Goal: Task Accomplishment & Management: Complete application form

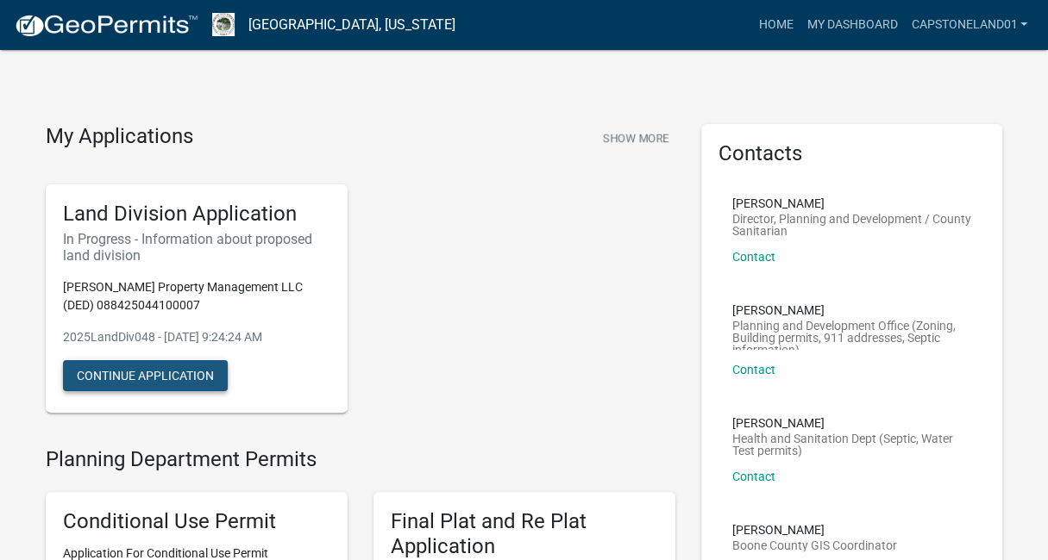
click at [169, 373] on button "Continue Application" at bounding box center [145, 375] width 165 height 31
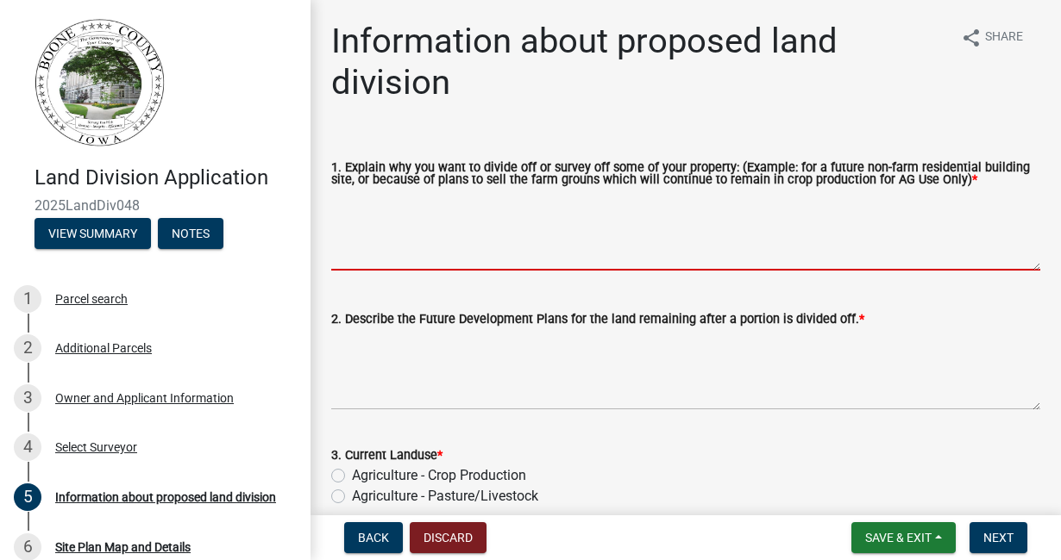
click at [345, 237] on textarea "1. Explain why you want to divide off or survey off some of your property: (Exa…" at bounding box center [685, 230] width 709 height 81
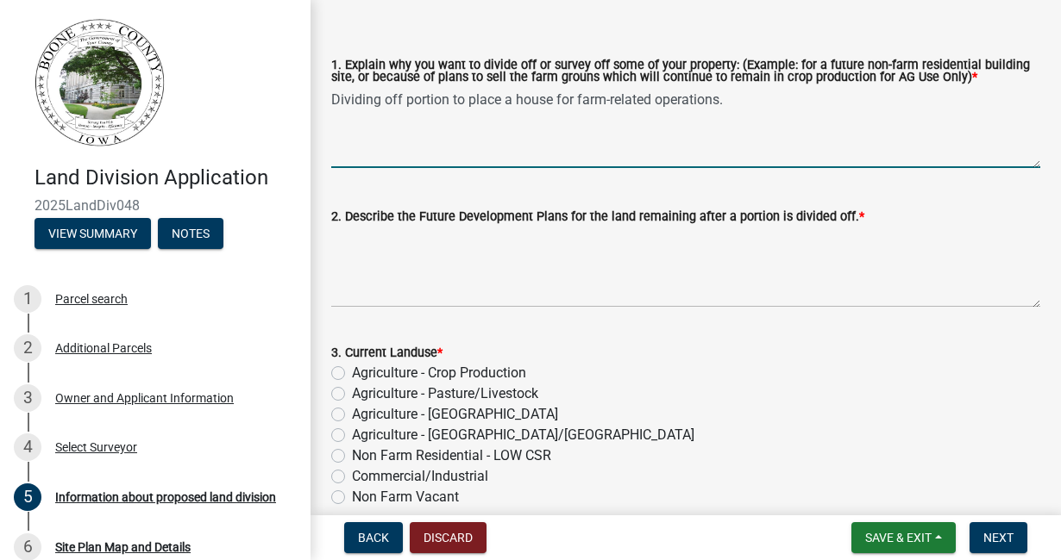
scroll to position [99, 0]
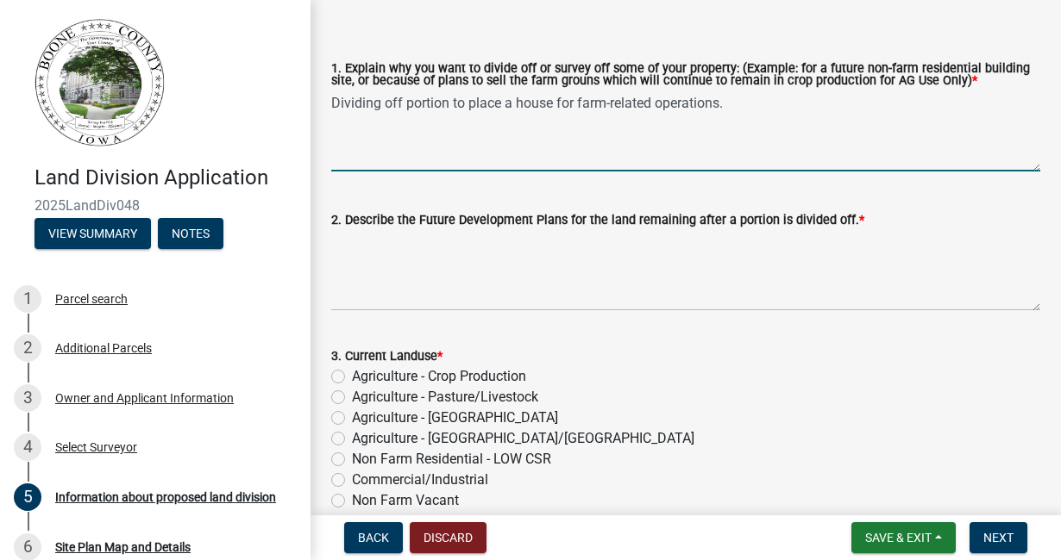
type textarea "Dividing off portion to place a house for farm-related operations."
click at [348, 247] on textarea "2. Describe the Future Development Plans for the land remaining after a portion…" at bounding box center [685, 270] width 709 height 81
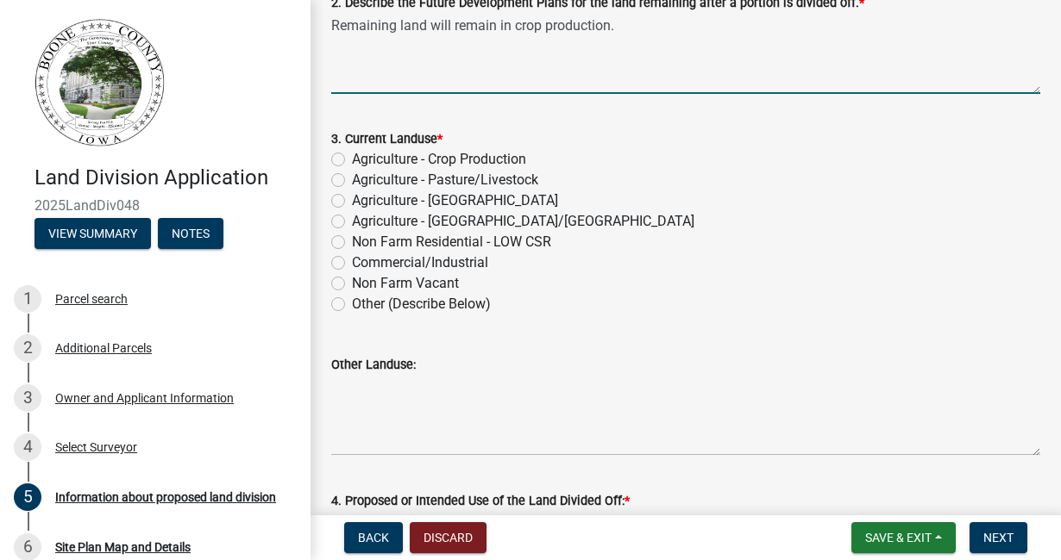
scroll to position [317, 0]
type textarea "Remaining land will remain in crop production."
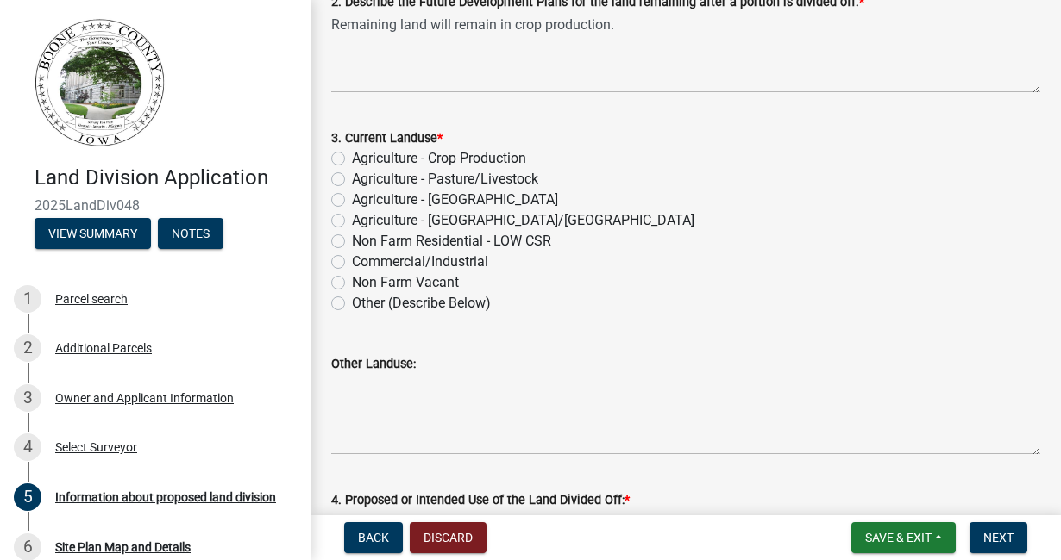
click at [352, 160] on label "Agriculture - Crop Production" at bounding box center [439, 158] width 174 height 21
click at [352, 160] on input "Agriculture - Crop Production" at bounding box center [357, 153] width 11 height 11
radio input "true"
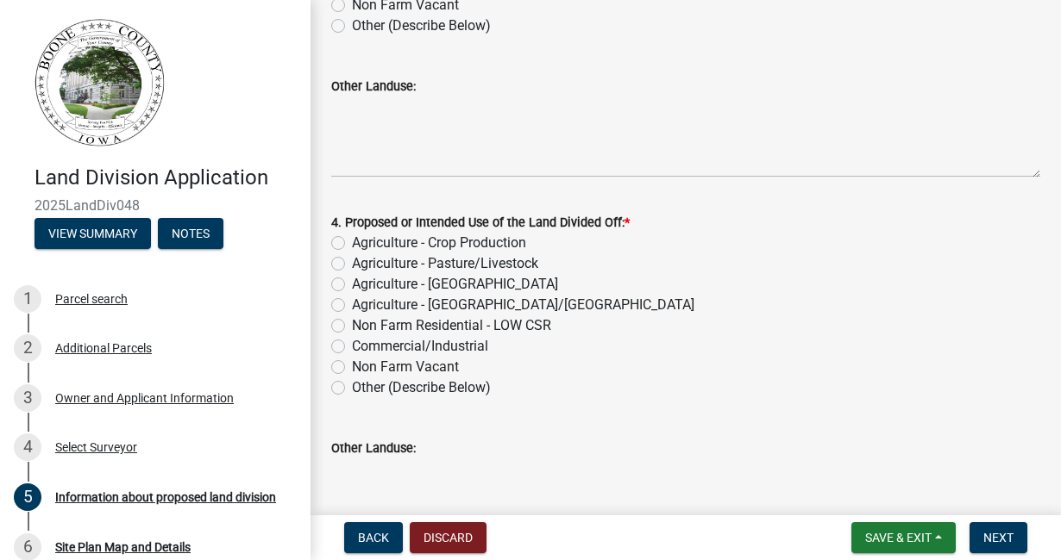
scroll to position [594, 0]
click at [352, 306] on label "Agriculture - Farmstead/Abandoned Farmstead" at bounding box center [523, 306] width 342 height 21
click at [352, 306] on input "Agriculture - Farmstead/Abandoned Farmstead" at bounding box center [357, 301] width 11 height 11
radio input "true"
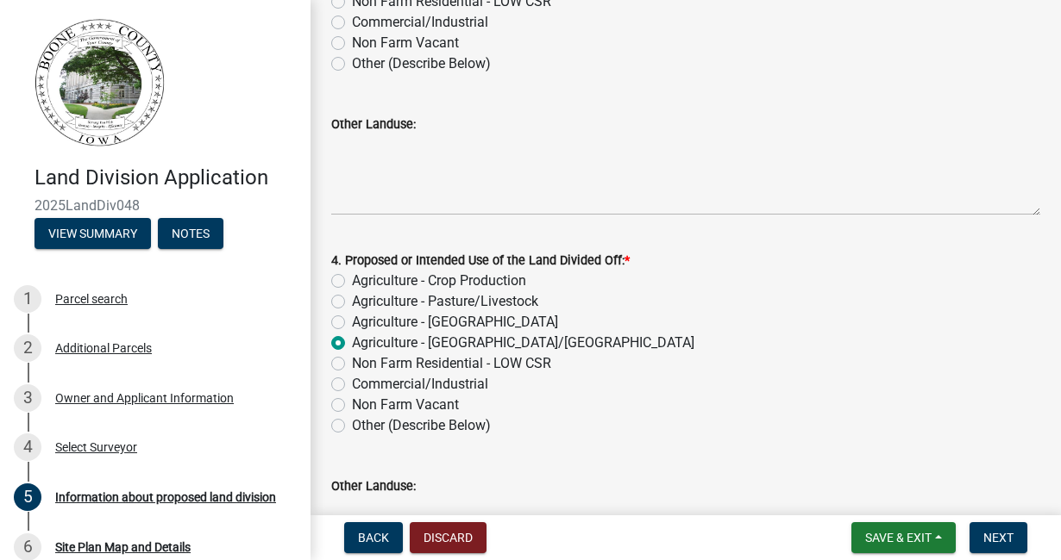
scroll to position [568, 0]
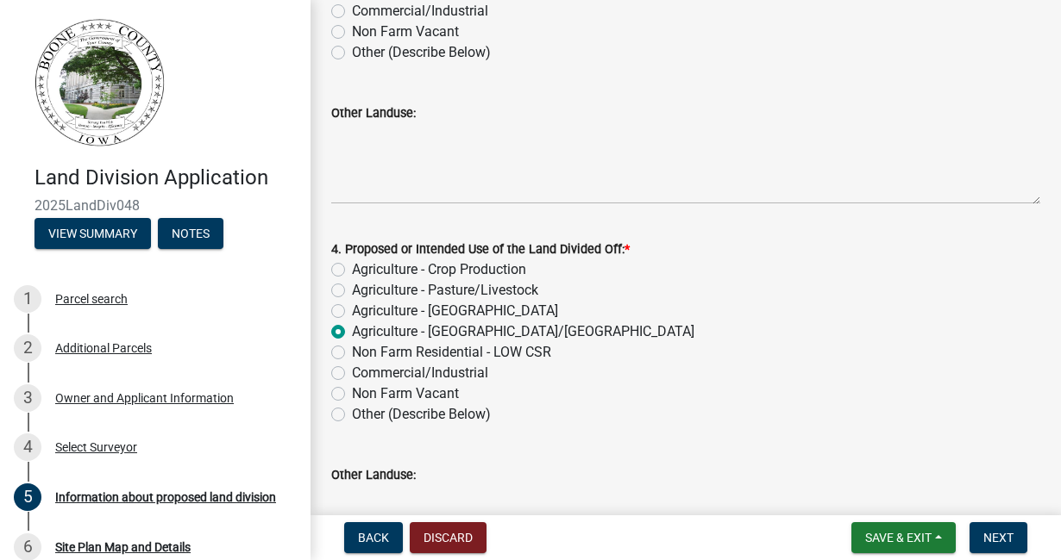
click at [352, 415] on label "Other (Describe Below)" at bounding box center [421, 414] width 139 height 21
click at [352, 415] on input "Other (Describe Below)" at bounding box center [357, 409] width 11 height 11
radio input "true"
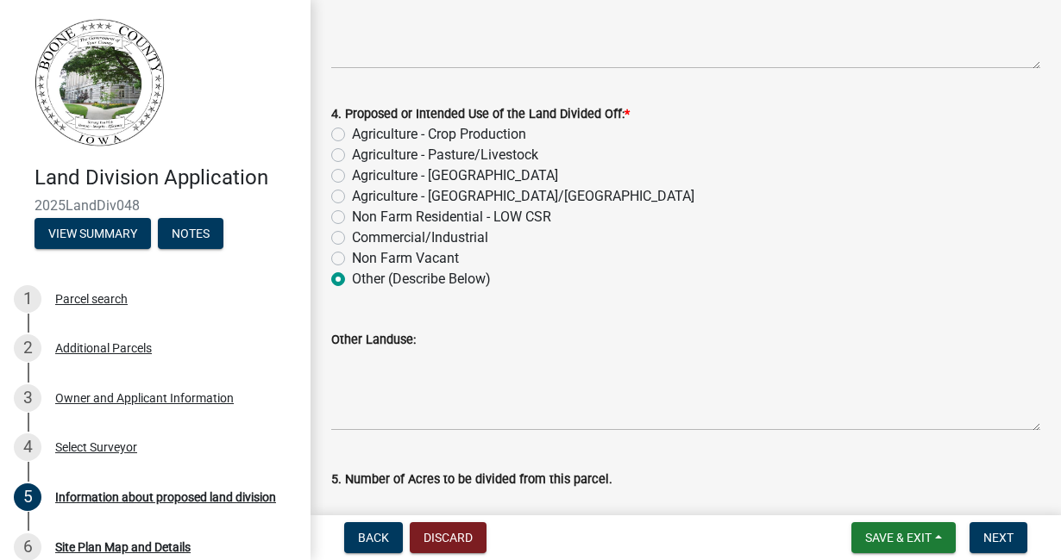
scroll to position [704, 0]
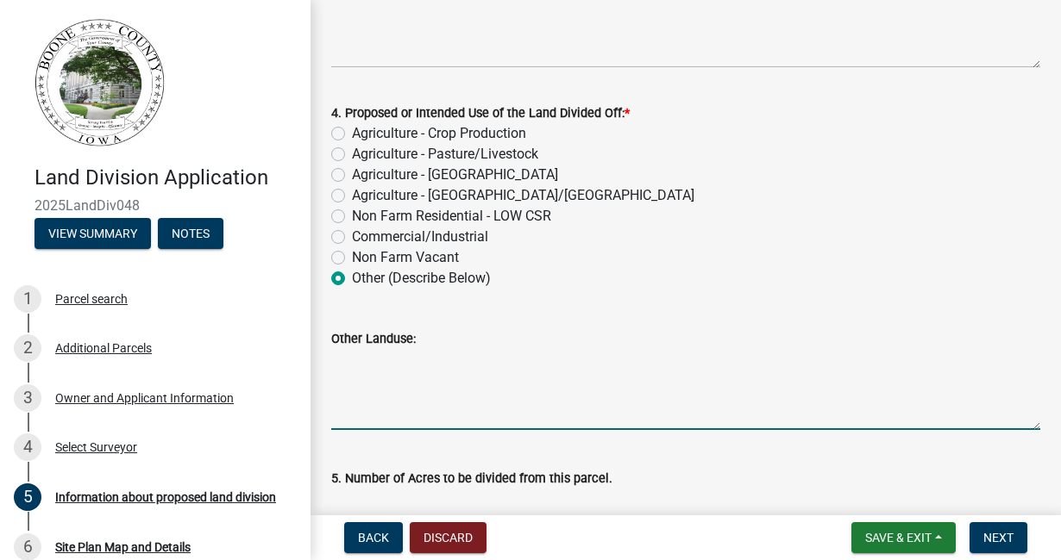
click at [354, 406] on textarea "Other Landuse:" at bounding box center [685, 389] width 709 height 81
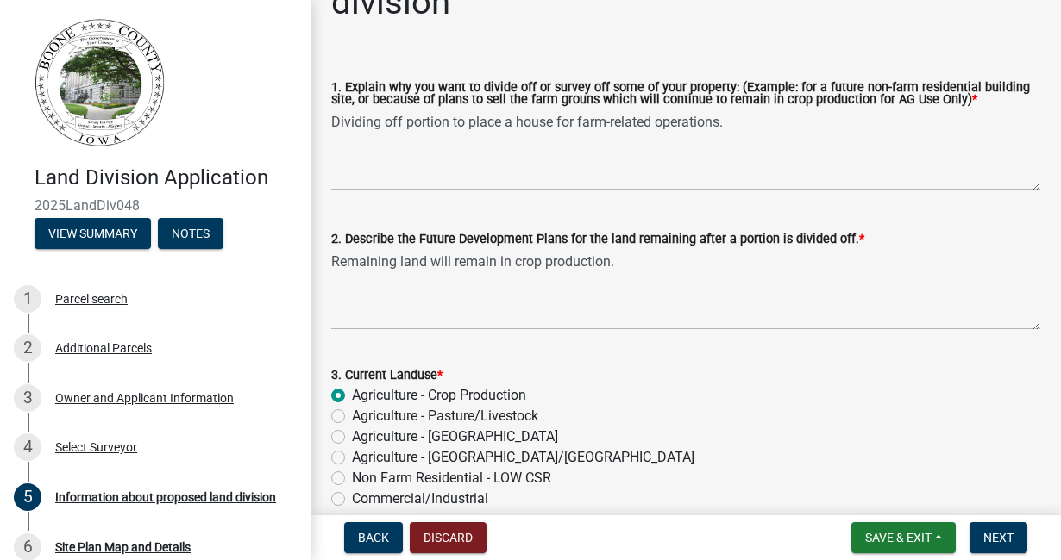
scroll to position [63, 0]
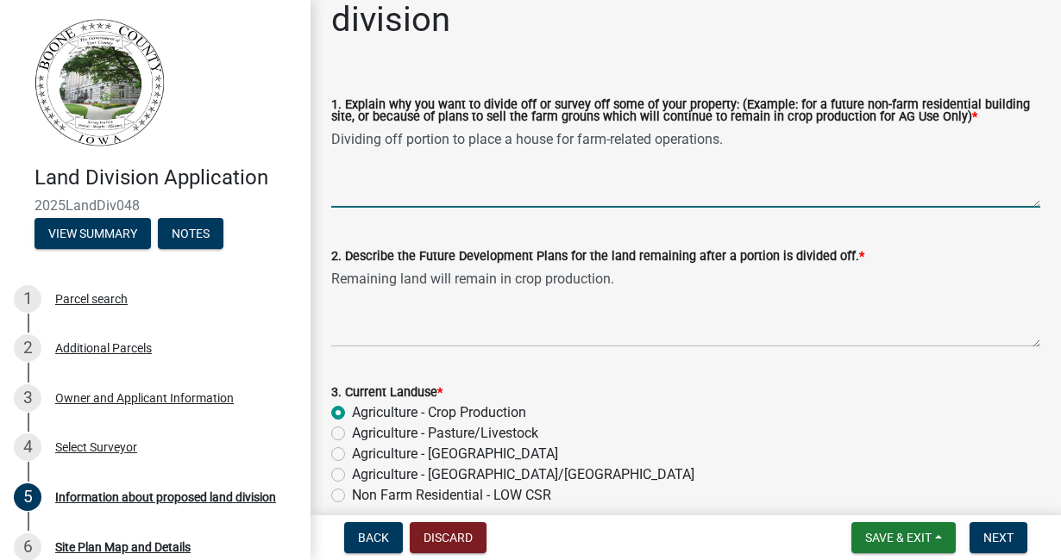
drag, startPoint x: 333, startPoint y: 141, endPoint x: 723, endPoint y: 130, distance: 389.9
click at [723, 130] on textarea "Dividing off portion to place a house for farm-related operations." at bounding box center [685, 167] width 709 height 81
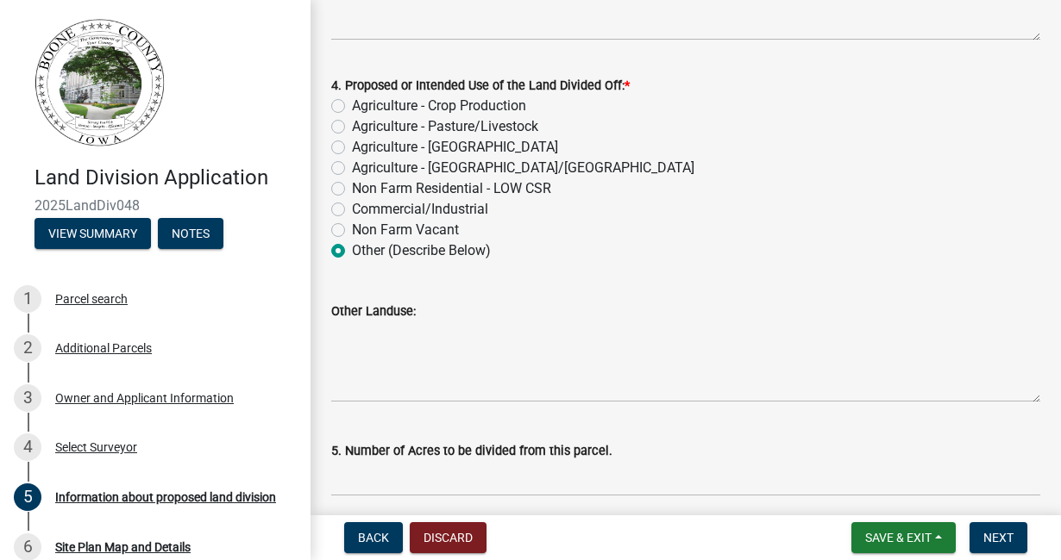
scroll to position [742, 0]
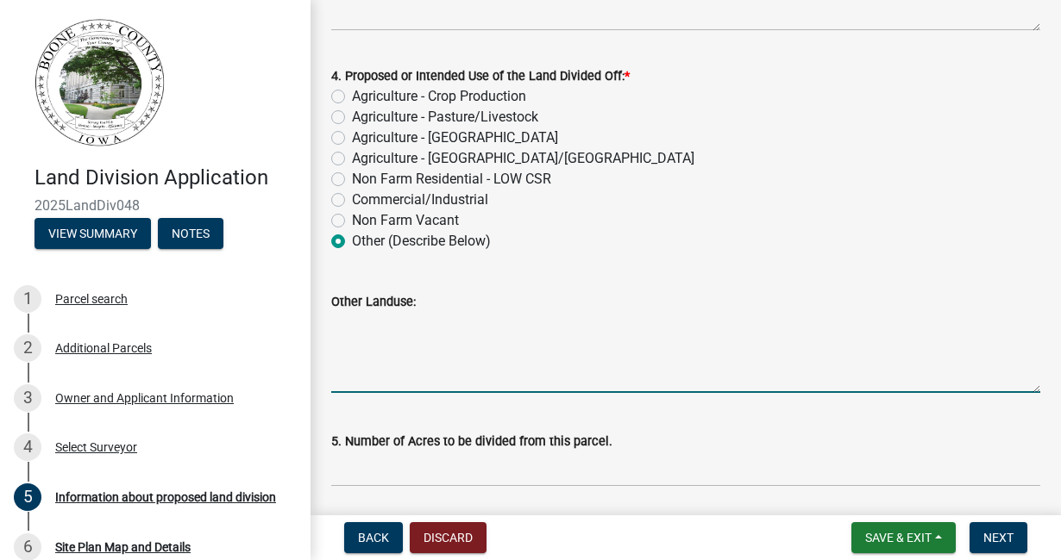
click at [343, 353] on textarea "Other Landuse:" at bounding box center [685, 352] width 709 height 81
paste textarea "Dividing off portion to place a house for farm-related operations."
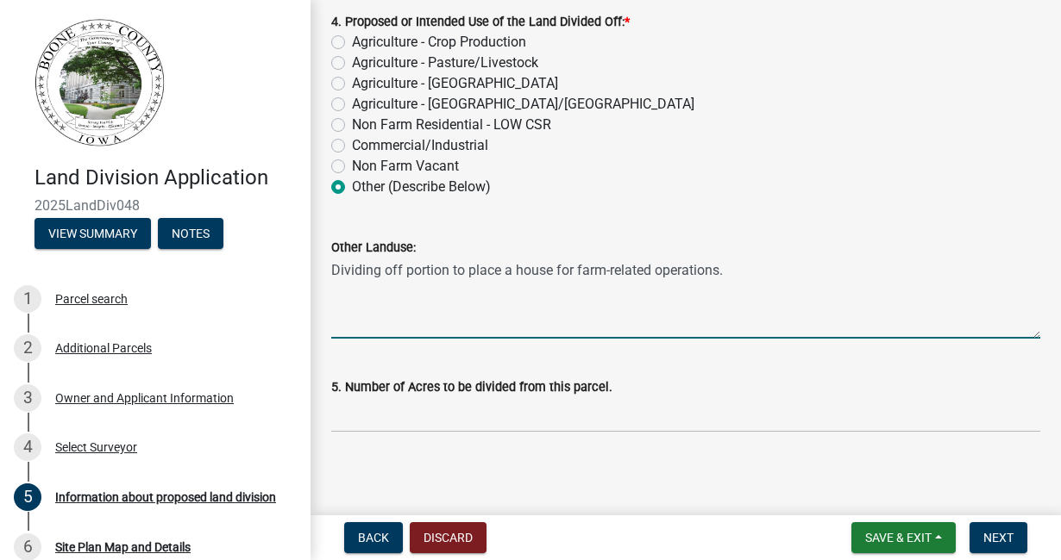
scroll to position [804, 0]
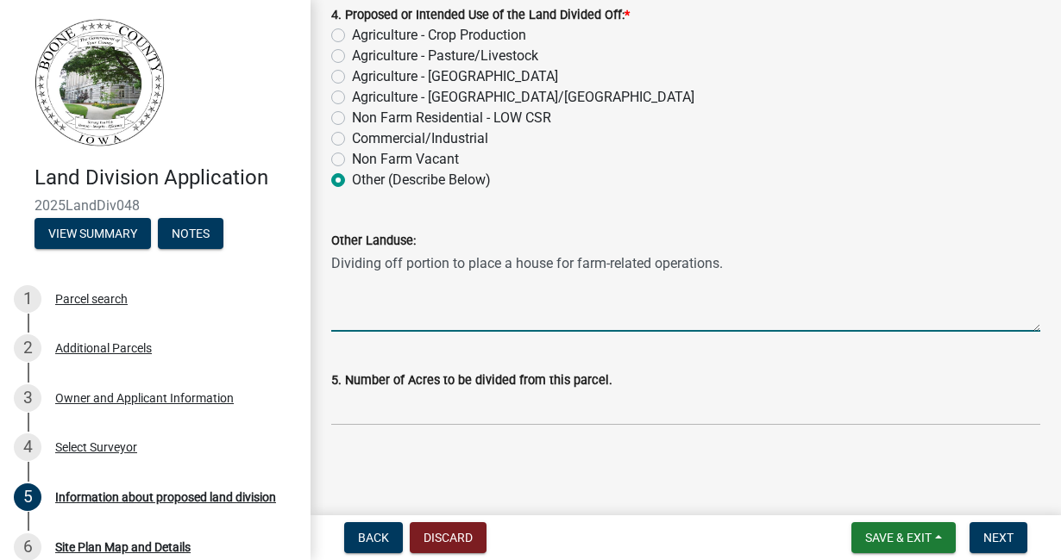
type textarea "Dividing off portion to place a house for farm-related operations."
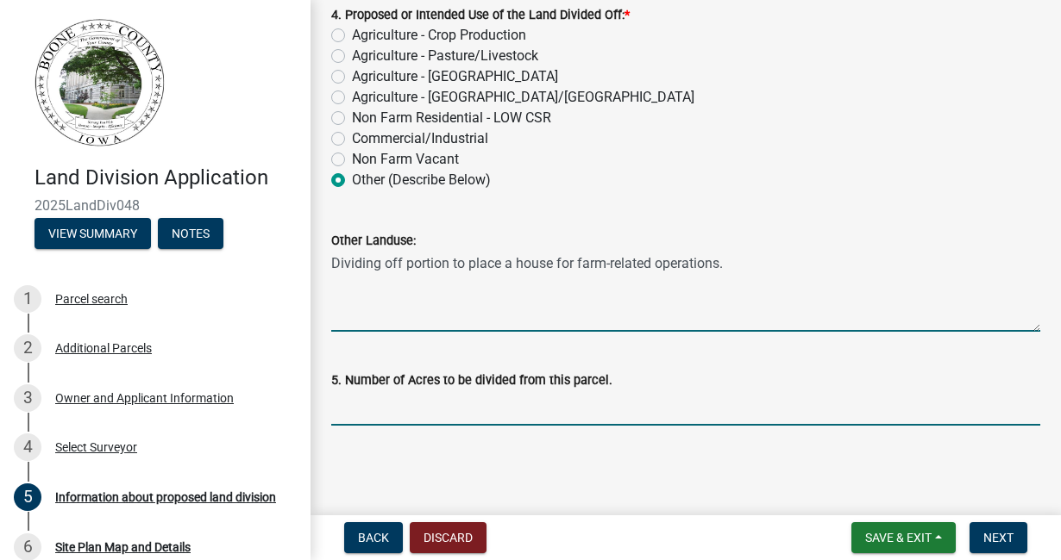
click at [341, 408] on input "text" at bounding box center [685, 408] width 709 height 35
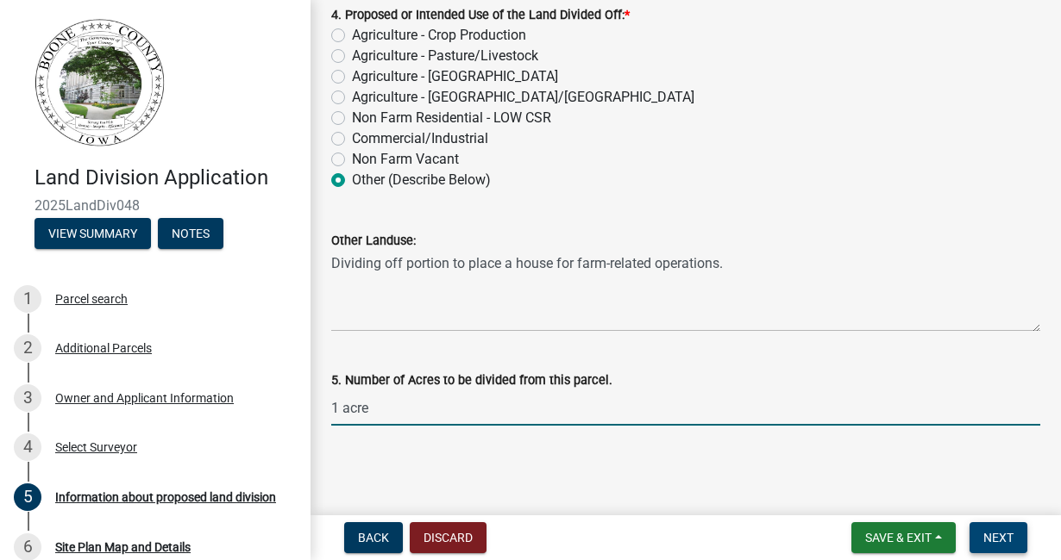
type input "1"
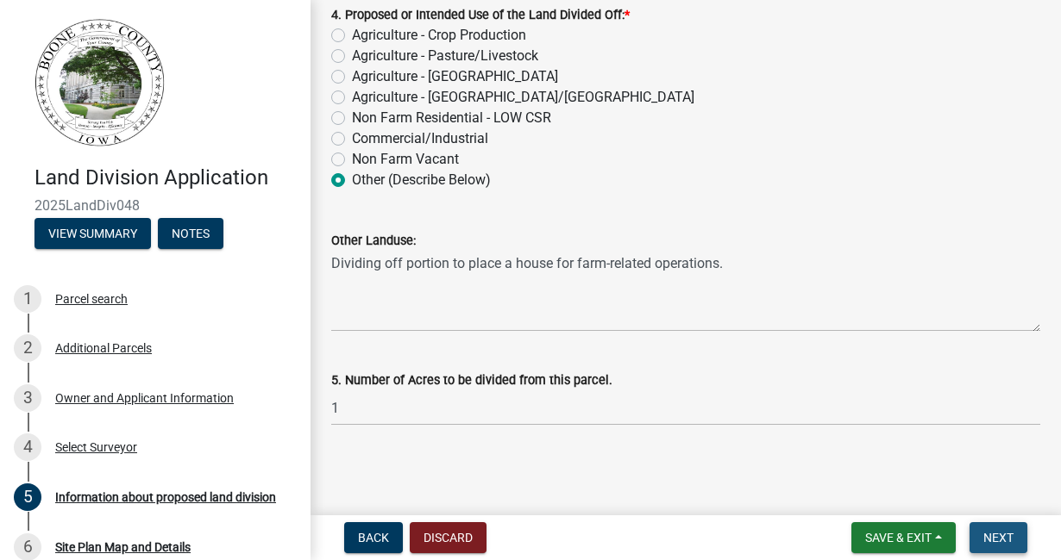
click at [1007, 535] on span "Next" at bounding box center [998, 538] width 30 height 14
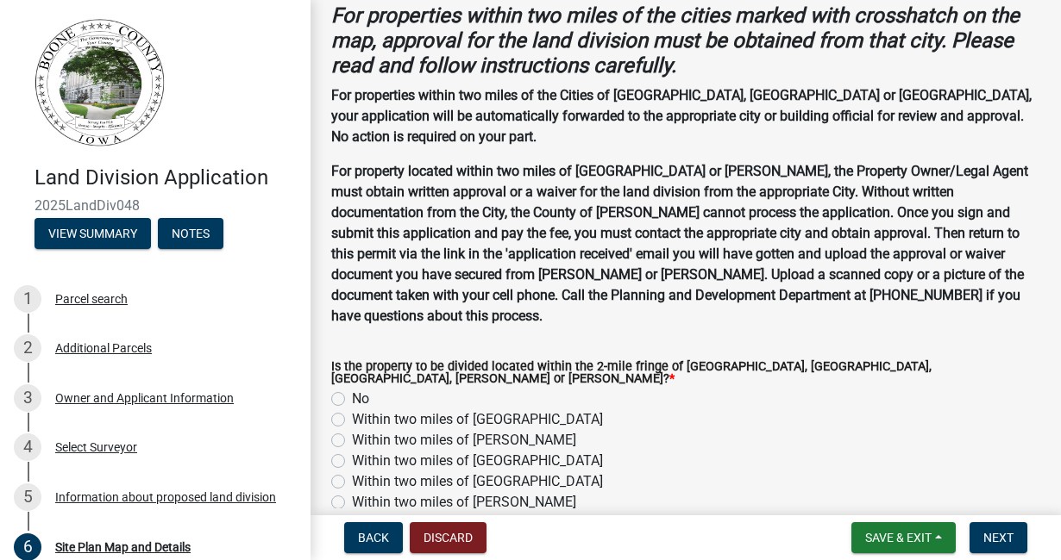
scroll to position [1249, 0]
click at [352, 388] on label "No" at bounding box center [360, 398] width 17 height 21
click at [352, 388] on input "No" at bounding box center [357, 393] width 11 height 11
radio input "true"
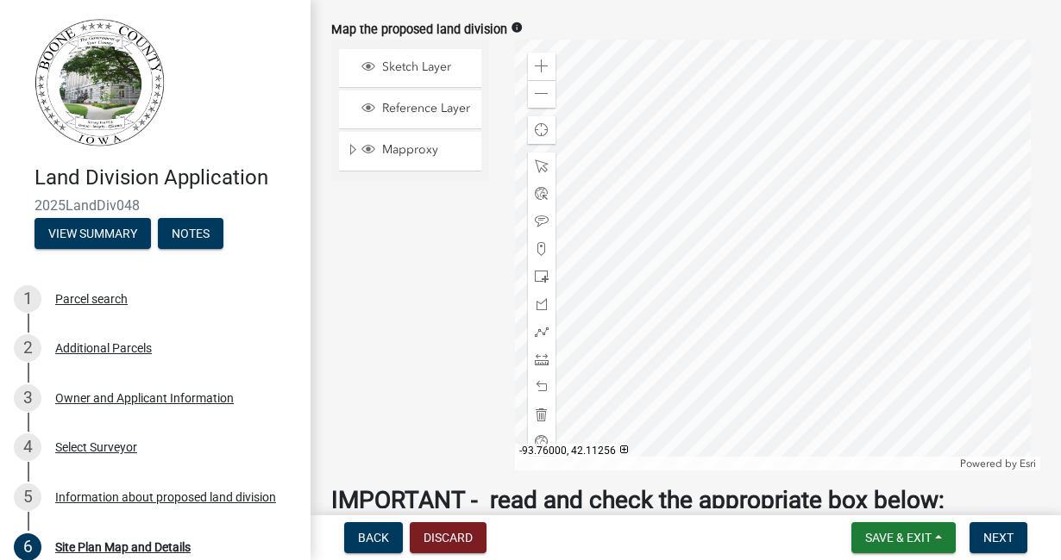
scroll to position [724, 0]
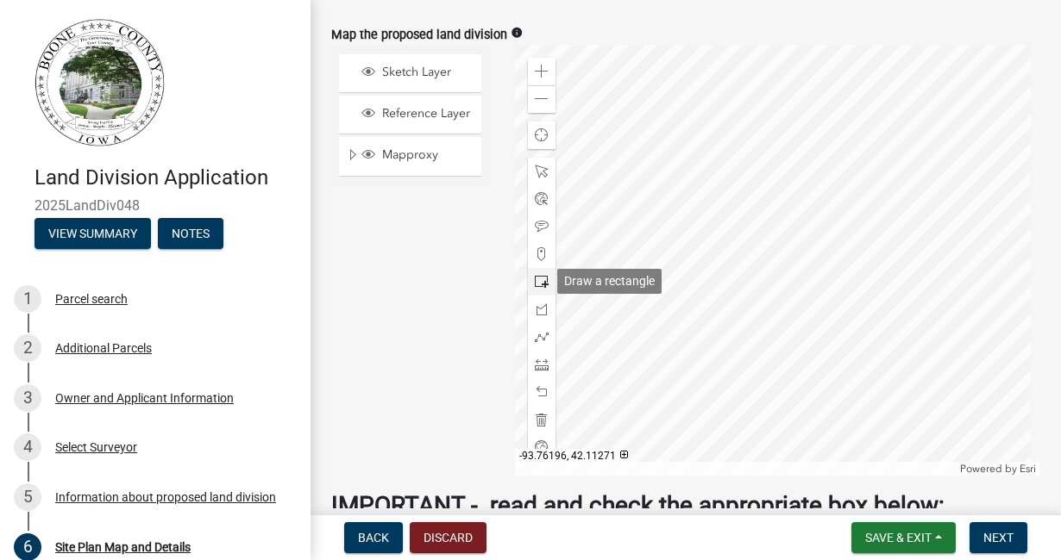
click at [538, 284] on span at bounding box center [542, 282] width 14 height 14
click at [535, 282] on span at bounding box center [542, 282] width 14 height 14
click at [537, 305] on span at bounding box center [542, 310] width 14 height 14
click at [685, 167] on div at bounding box center [777, 260] width 525 height 431
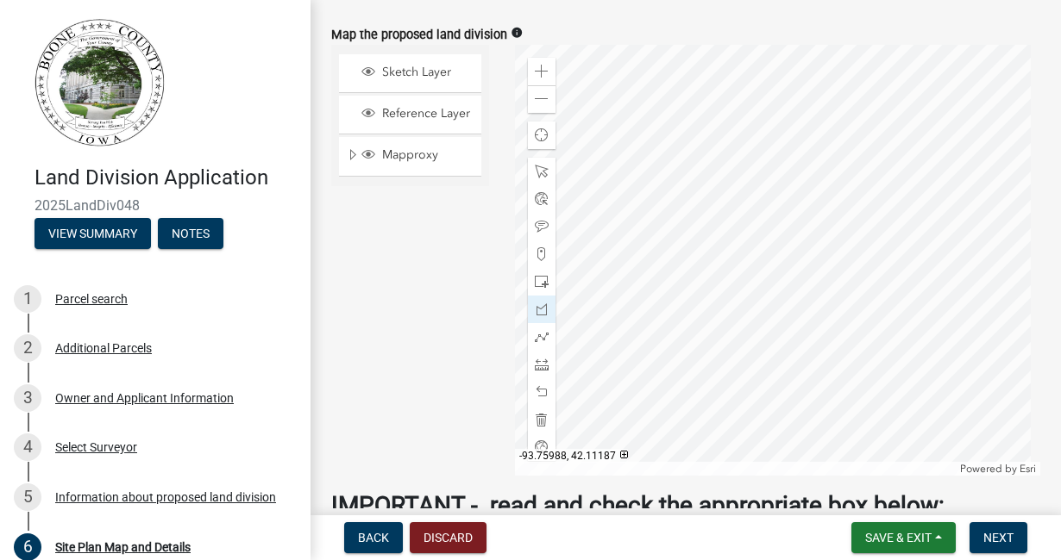
click at [685, 234] on div at bounding box center [777, 260] width 525 height 431
click at [642, 234] on div at bounding box center [777, 260] width 525 height 431
click at [641, 177] on div at bounding box center [777, 260] width 525 height 431
click at [660, 166] on div at bounding box center [777, 260] width 525 height 431
click at [685, 166] on div at bounding box center [777, 260] width 525 height 431
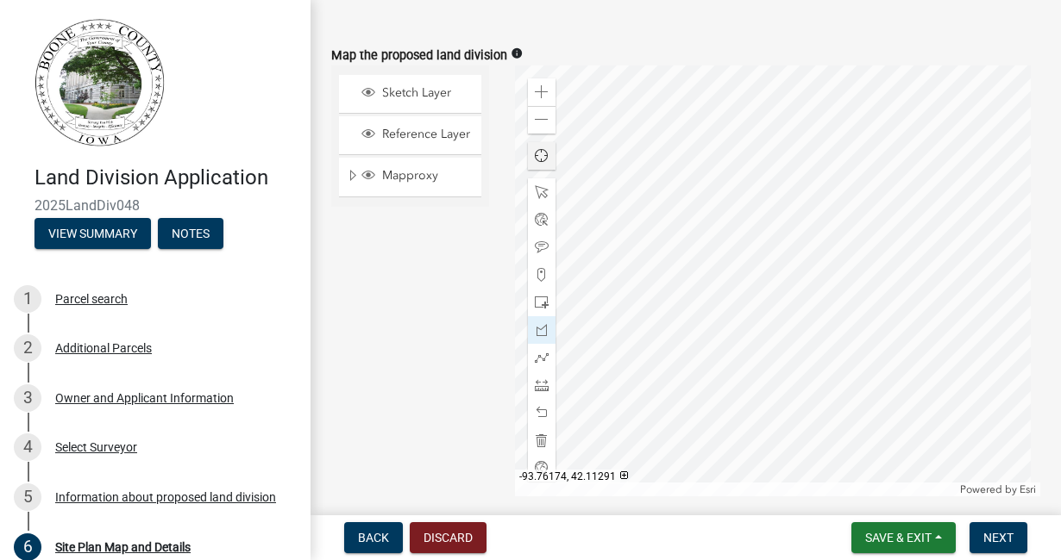
scroll to position [704, 0]
click at [535, 247] on span at bounding box center [542, 248] width 14 height 14
click at [726, 225] on div at bounding box center [777, 281] width 525 height 431
click at [646, 203] on div at bounding box center [777, 281] width 525 height 431
click at [540, 192] on span at bounding box center [542, 192] width 14 height 14
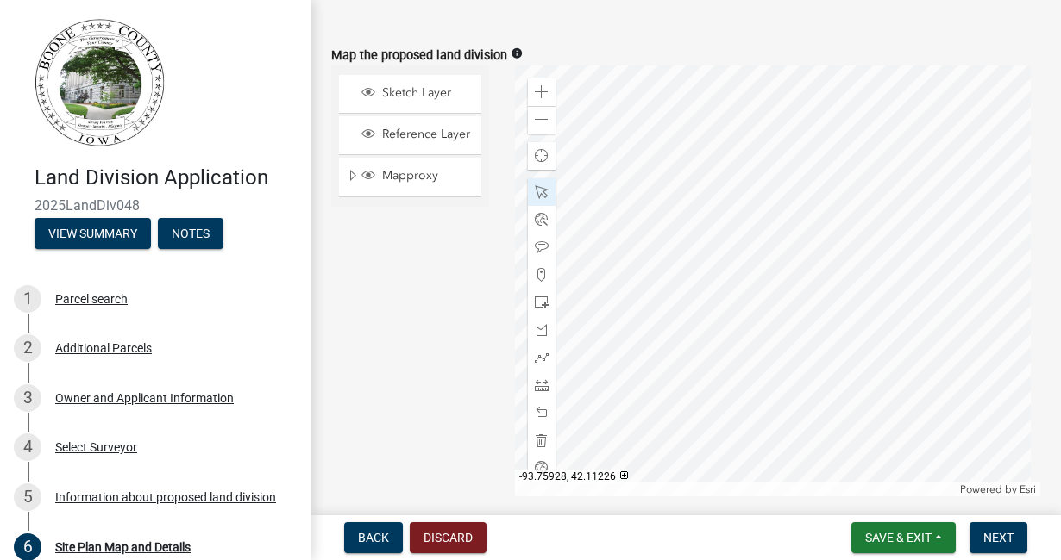
click at [721, 215] on div at bounding box center [777, 281] width 525 height 431
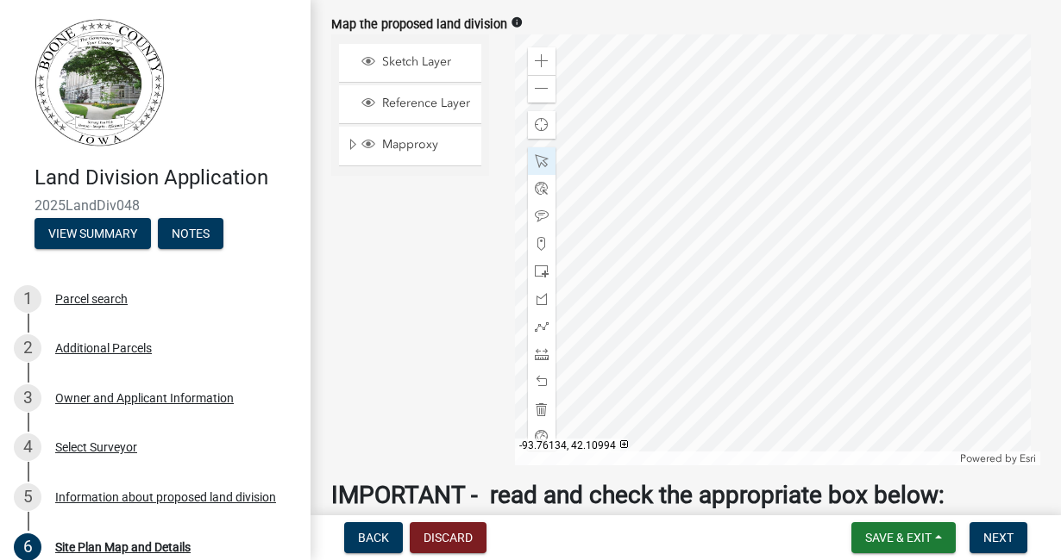
scroll to position [729, 0]
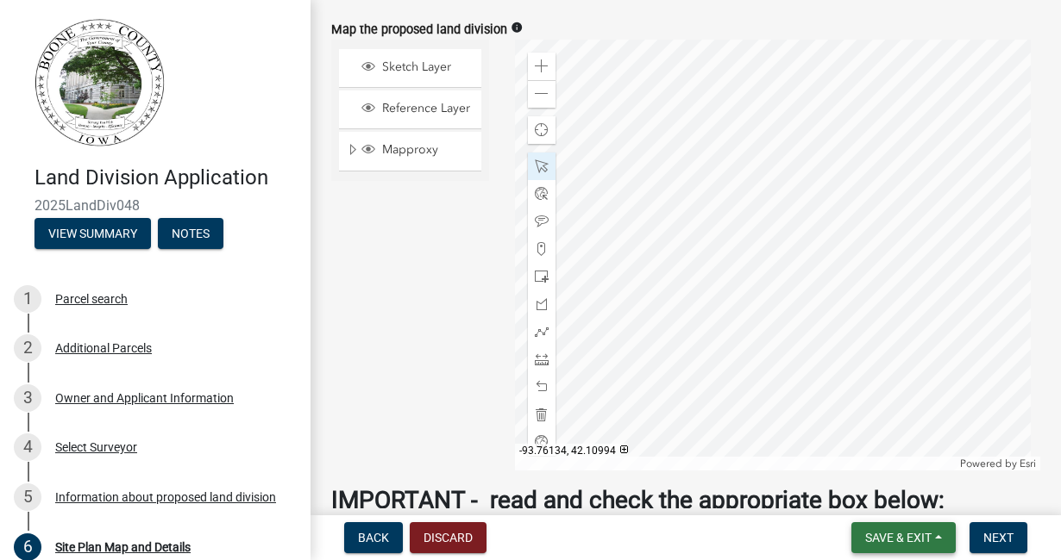
click at [874, 535] on span "Save & Exit" at bounding box center [898, 538] width 66 height 14
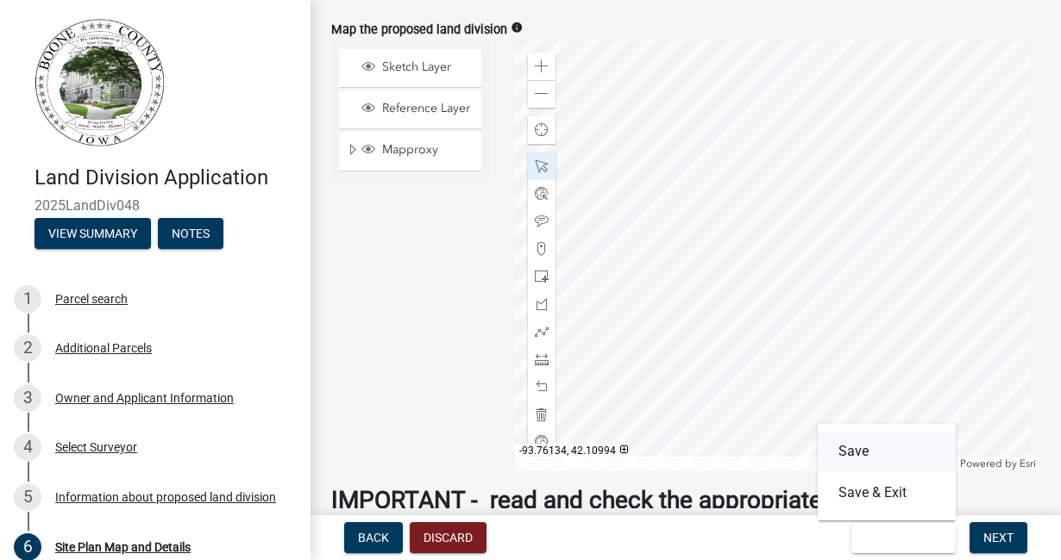
click at [855, 448] on button "Save" at bounding box center [886, 451] width 138 height 41
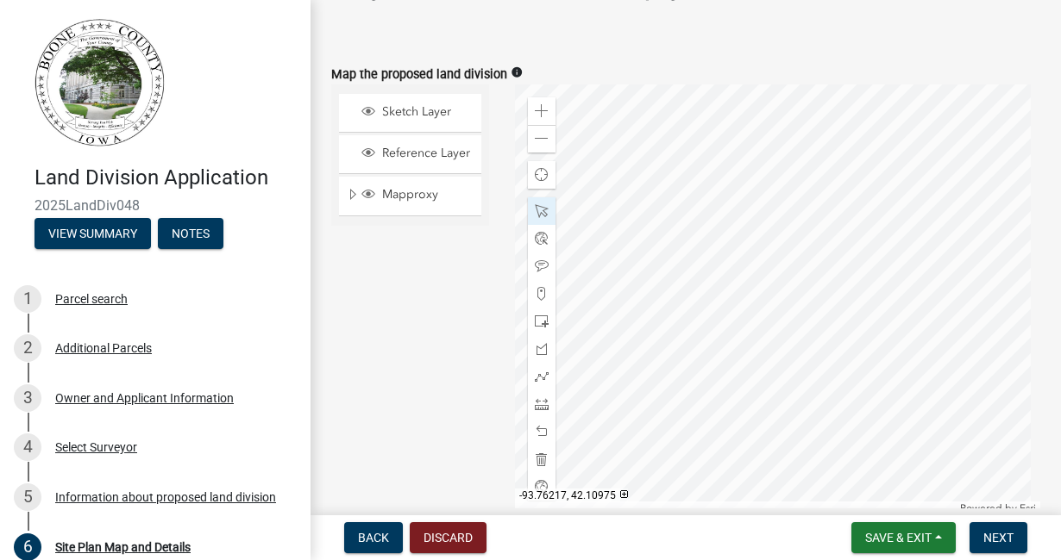
scroll to position [683, 0]
click at [678, 206] on div at bounding box center [777, 301] width 525 height 431
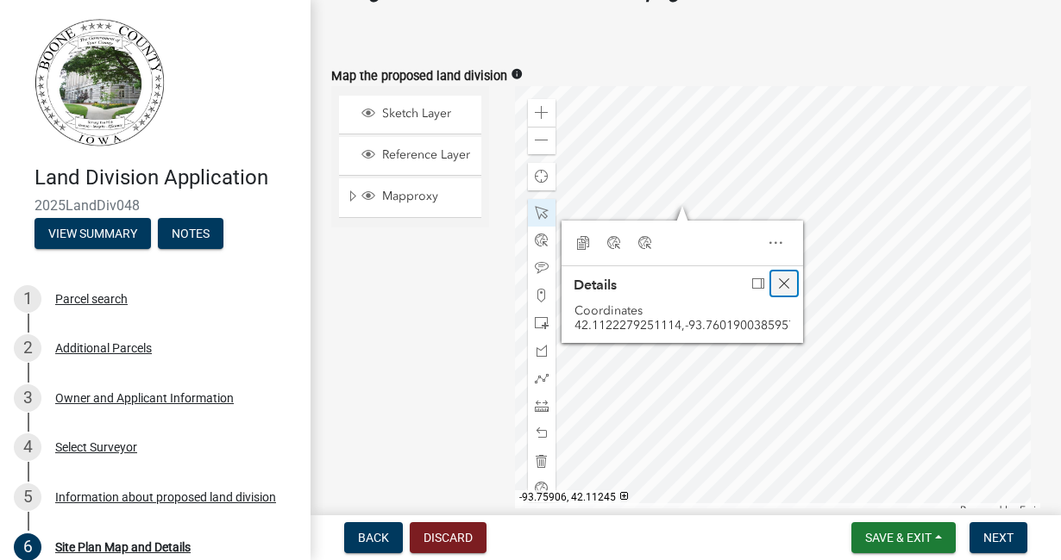
click at [781, 281] on span "Close" at bounding box center [784, 284] width 14 height 14
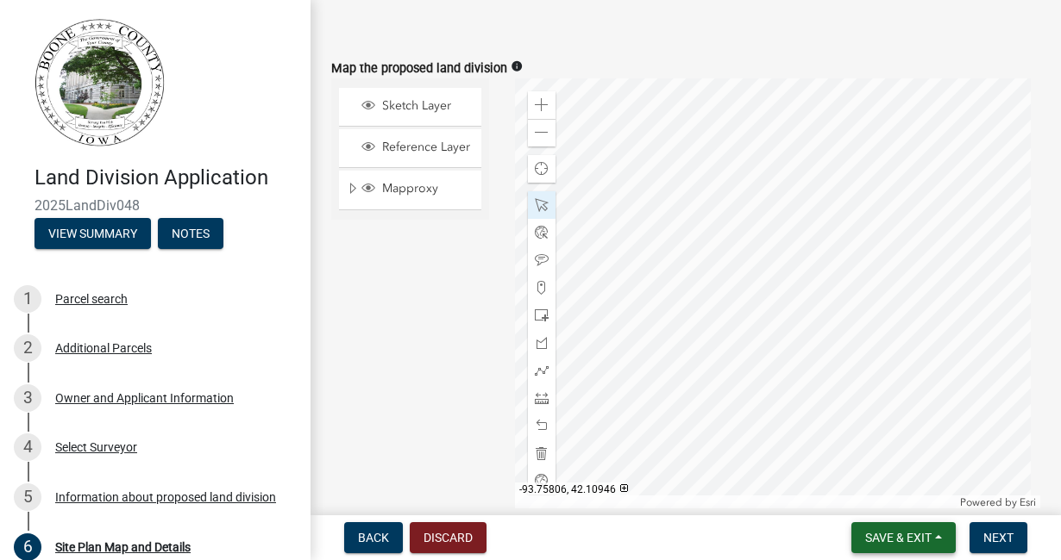
click at [900, 533] on span "Save & Exit" at bounding box center [898, 538] width 66 height 14
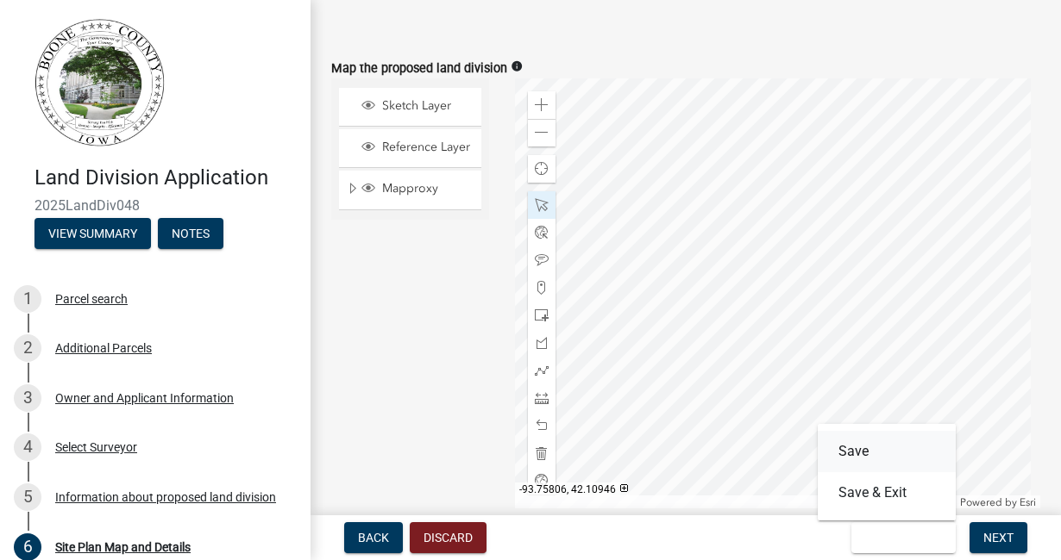
click at [867, 453] on button "Save" at bounding box center [886, 451] width 138 height 41
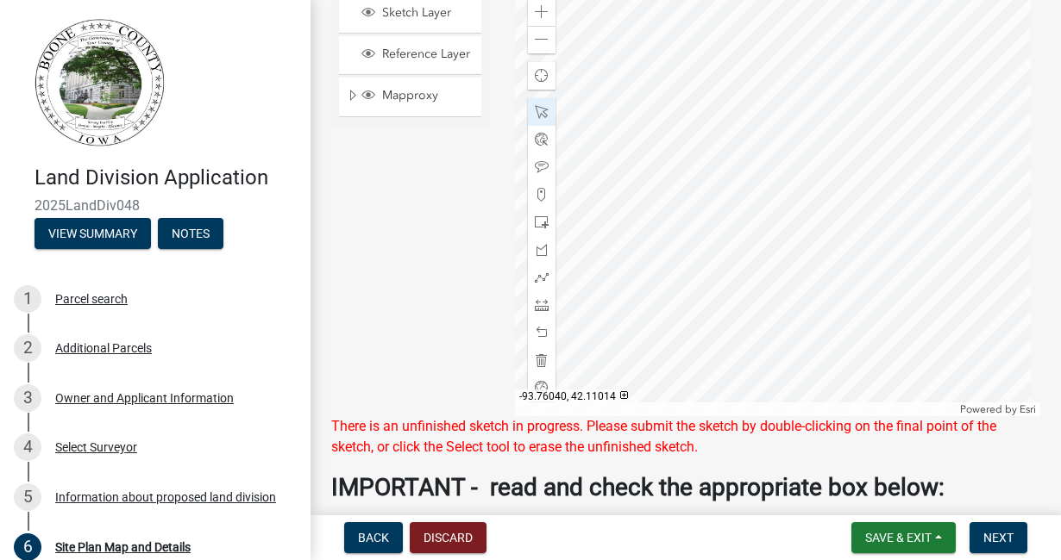
scroll to position [783, 0]
click at [679, 105] on div at bounding box center [777, 201] width 525 height 431
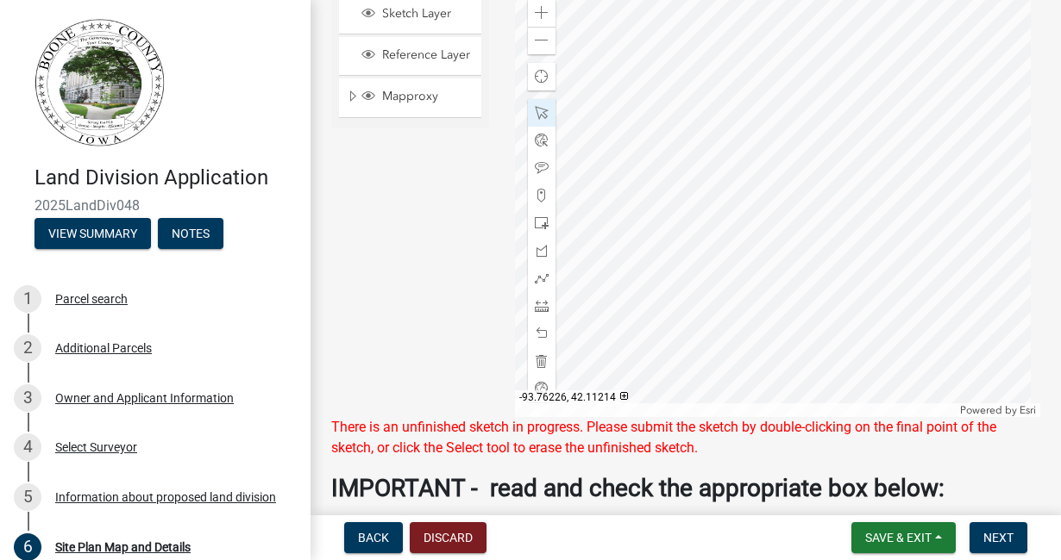
click at [457, 148] on div "Sketch Layer Reference Layer Mapproxy Corporate Limits GP_CorpLimitBuffer Parce…" at bounding box center [410, 201] width 184 height 431
click at [657, 128] on div at bounding box center [777, 201] width 525 height 431
click at [654, 107] on div at bounding box center [777, 201] width 525 height 431
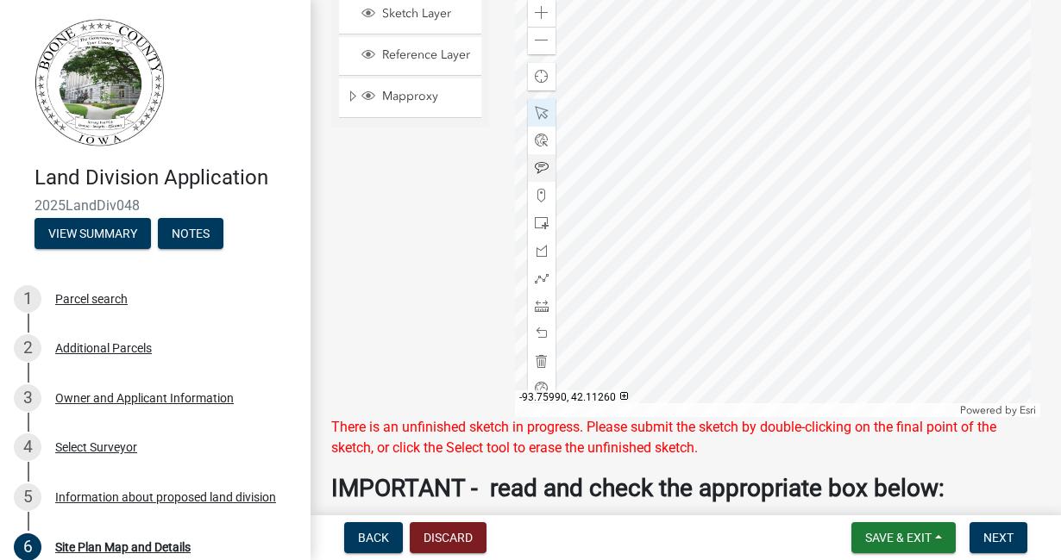
click at [678, 103] on div at bounding box center [777, 201] width 525 height 431
click at [869, 546] on button "Save & Exit" at bounding box center [903, 538] width 104 height 31
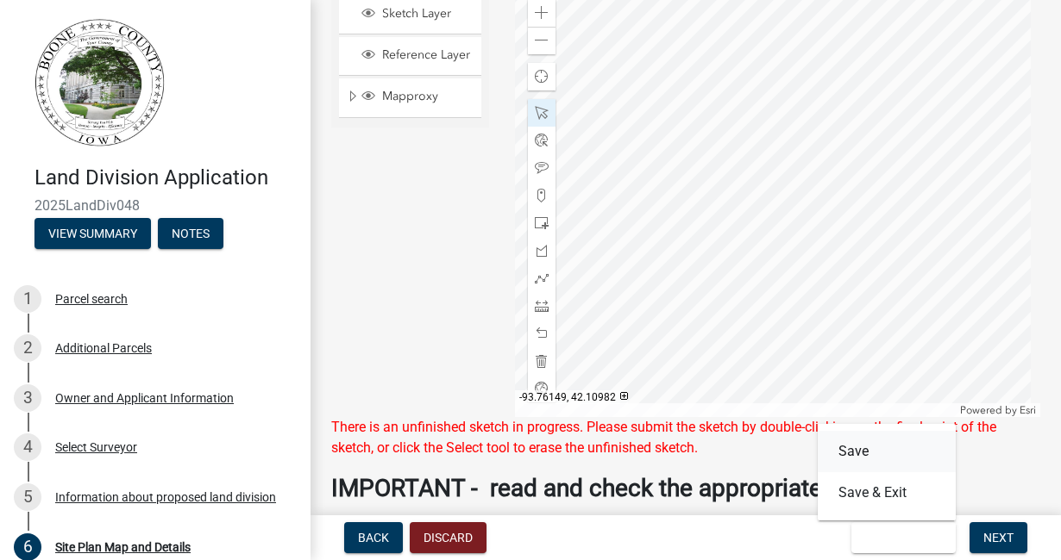
click at [855, 448] on button "Save" at bounding box center [886, 451] width 138 height 41
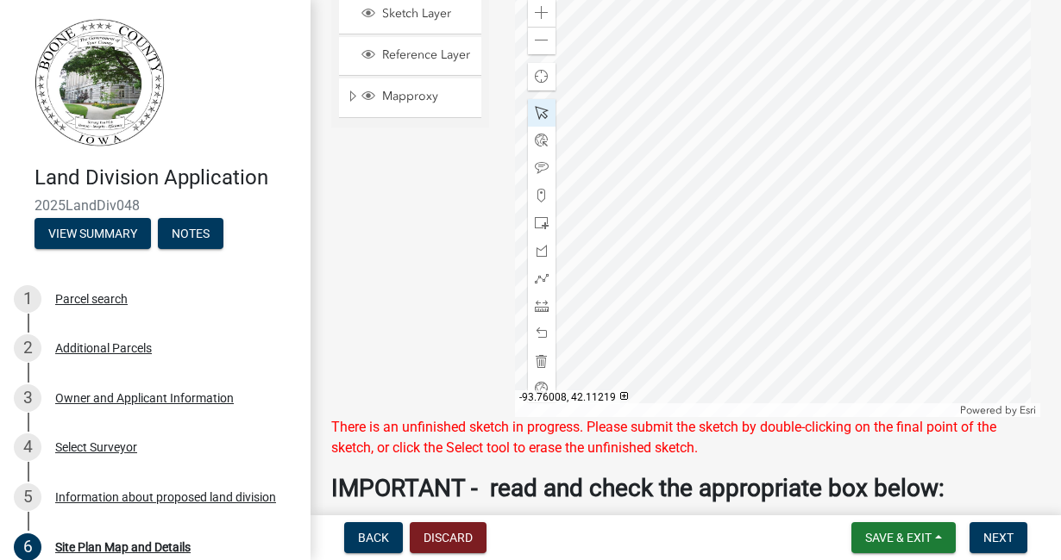
click at [664, 141] on div at bounding box center [777, 201] width 525 height 431
click at [664, 132] on div at bounding box center [777, 201] width 525 height 431
click at [667, 125] on div at bounding box center [777, 201] width 525 height 431
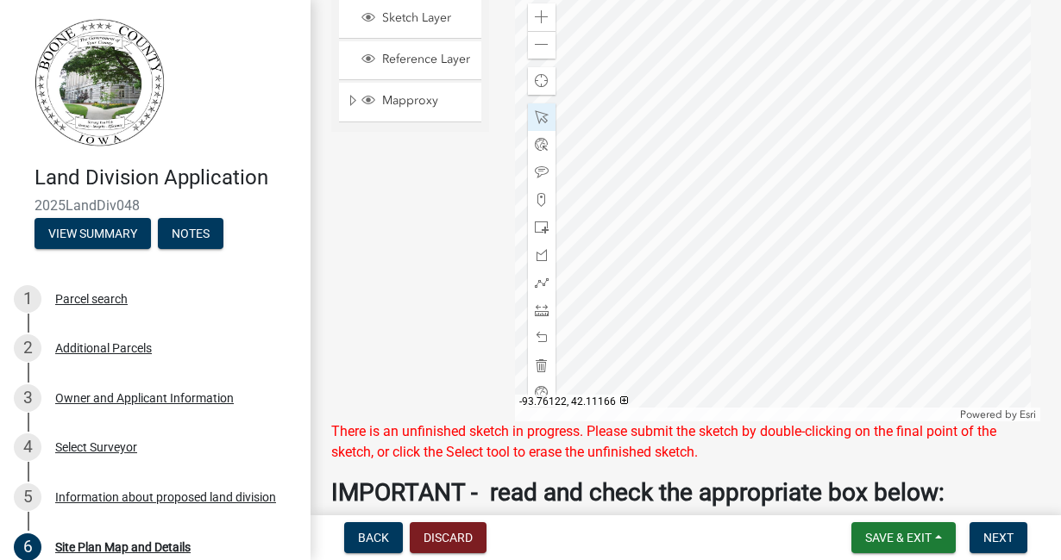
scroll to position [776, 0]
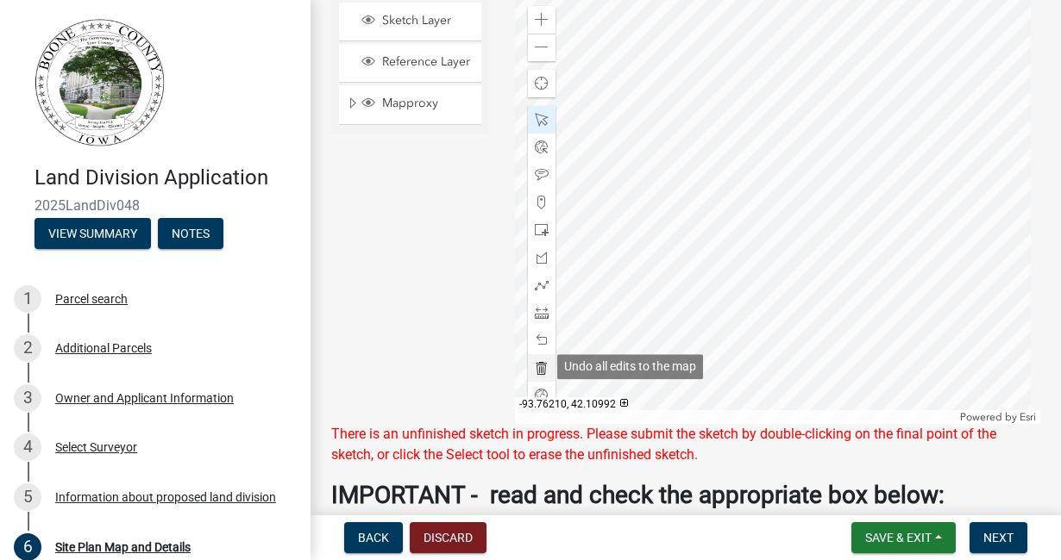
click at [538, 369] on span at bounding box center [542, 368] width 14 height 14
click at [752, 250] on div at bounding box center [777, 208] width 525 height 431
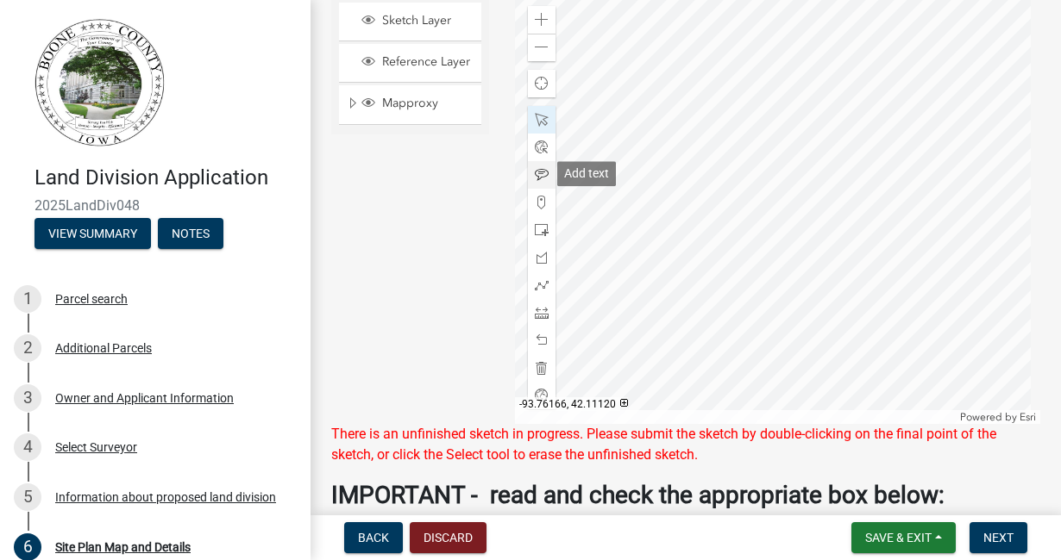
click at [537, 172] on span at bounding box center [542, 175] width 14 height 14
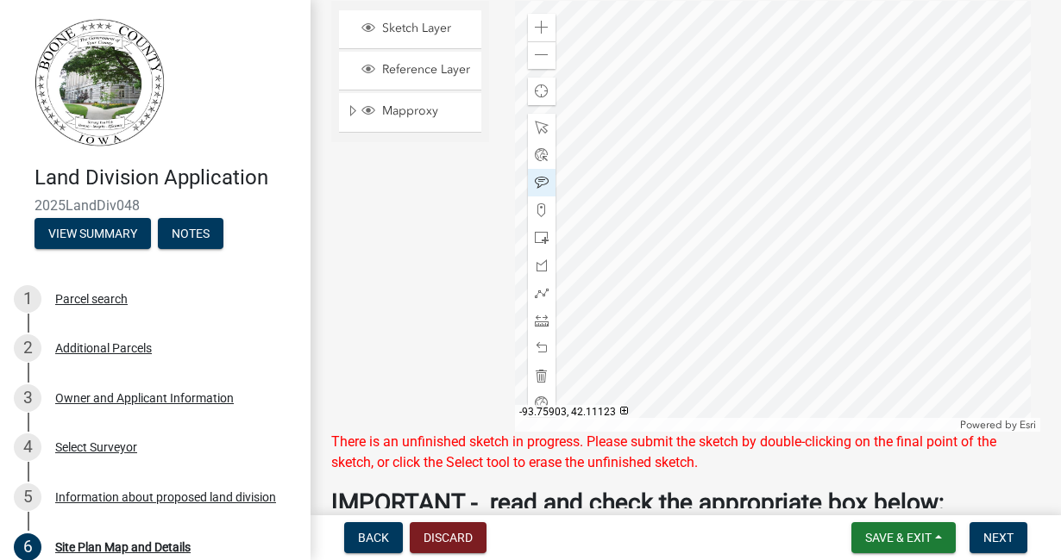
click at [738, 247] on div at bounding box center [777, 216] width 525 height 431
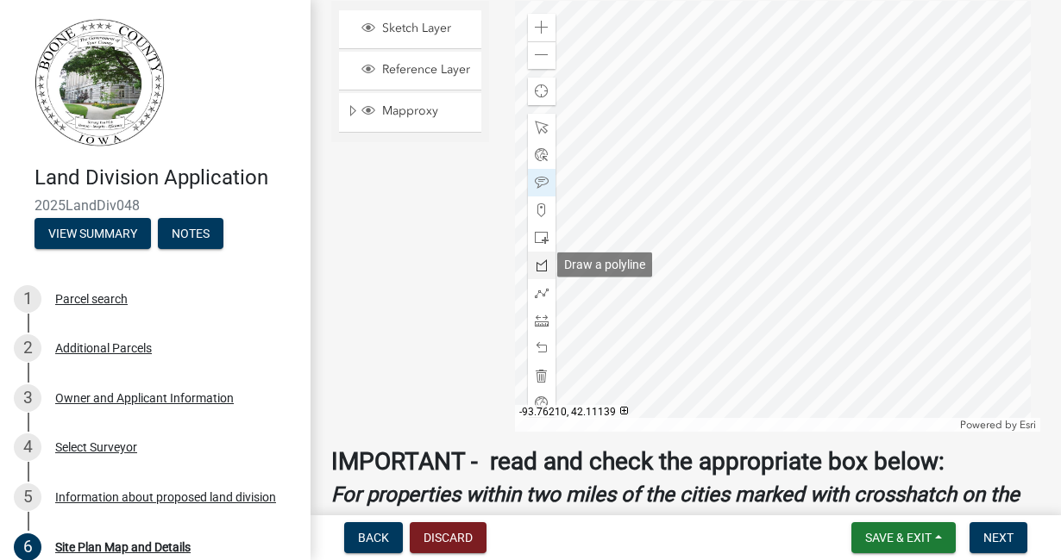
click at [536, 260] on span at bounding box center [542, 266] width 14 height 14
click at [635, 131] on div at bounding box center [777, 216] width 525 height 431
click at [636, 182] on div at bounding box center [777, 216] width 525 height 431
click at [681, 182] on div at bounding box center [777, 216] width 525 height 431
click at [681, 120] on div at bounding box center [777, 216] width 525 height 431
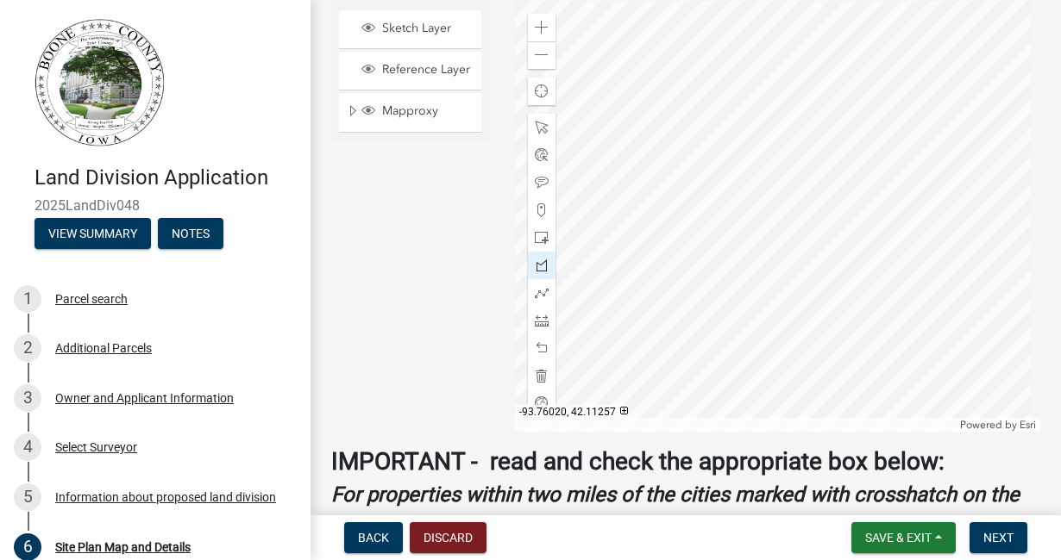
click at [656, 121] on div at bounding box center [777, 216] width 525 height 431
click at [636, 130] on div at bounding box center [777, 216] width 525 height 431
click at [635, 130] on div at bounding box center [777, 216] width 525 height 431
click at [637, 130] on div at bounding box center [777, 216] width 525 height 431
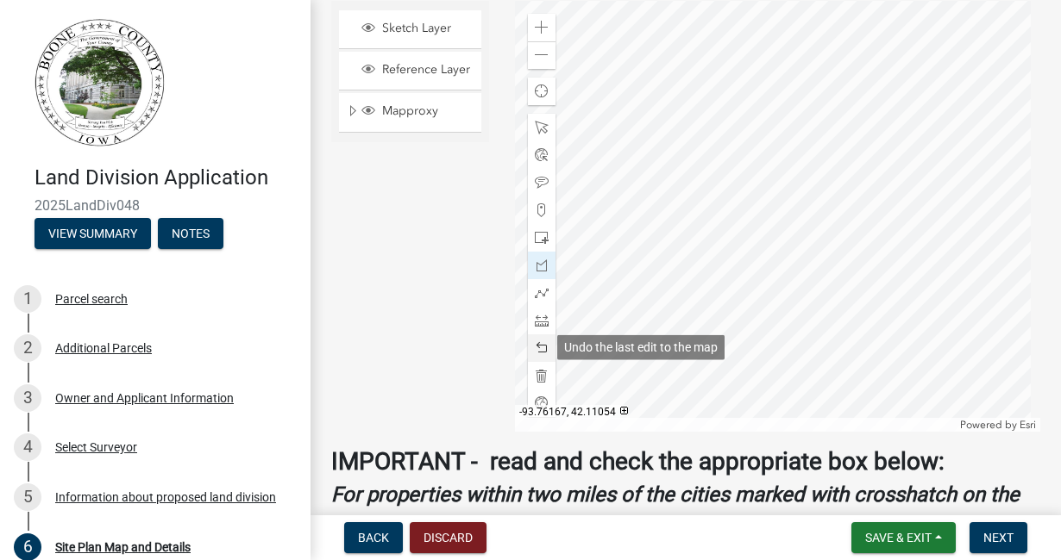
click at [536, 344] on span at bounding box center [542, 348] width 14 height 14
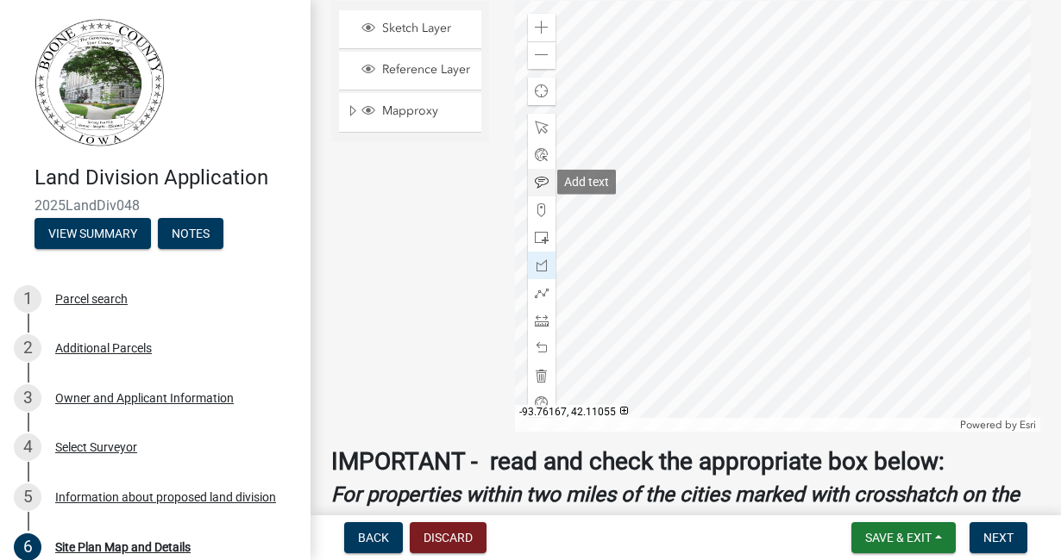
click at [536, 176] on span at bounding box center [542, 183] width 14 height 14
click at [645, 147] on div at bounding box center [777, 216] width 525 height 431
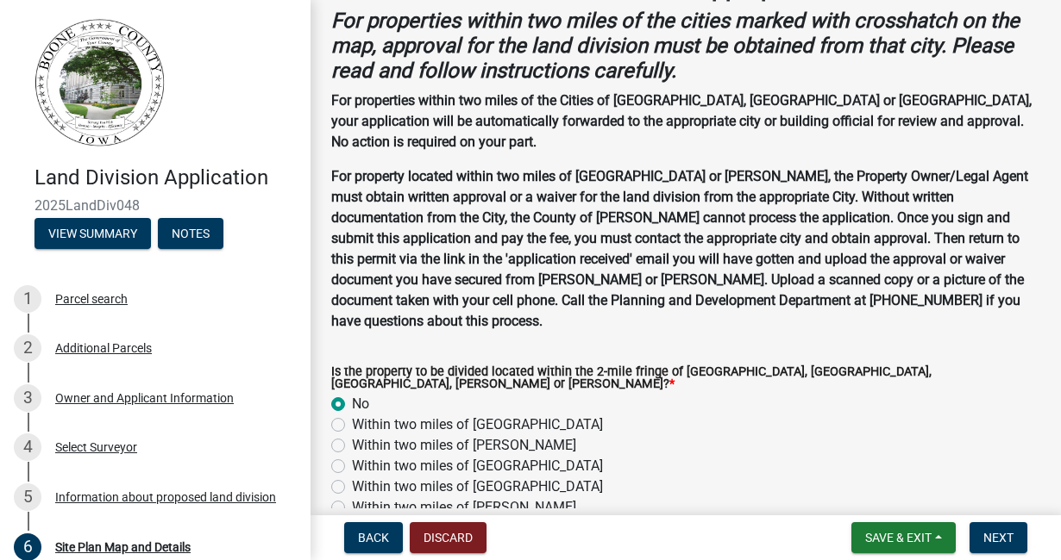
scroll to position [1239, 0]
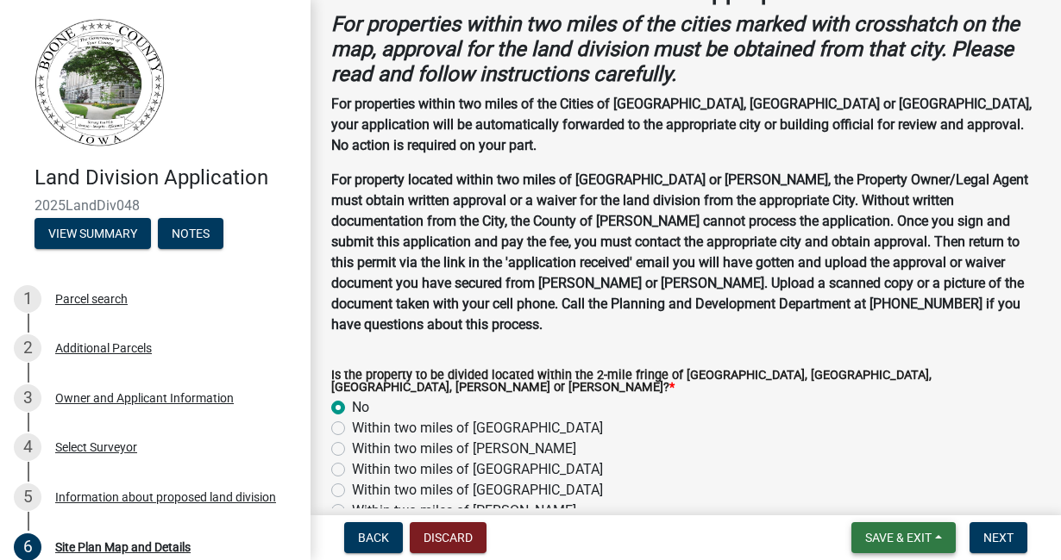
click at [865, 531] on span "Save & Exit" at bounding box center [898, 538] width 66 height 14
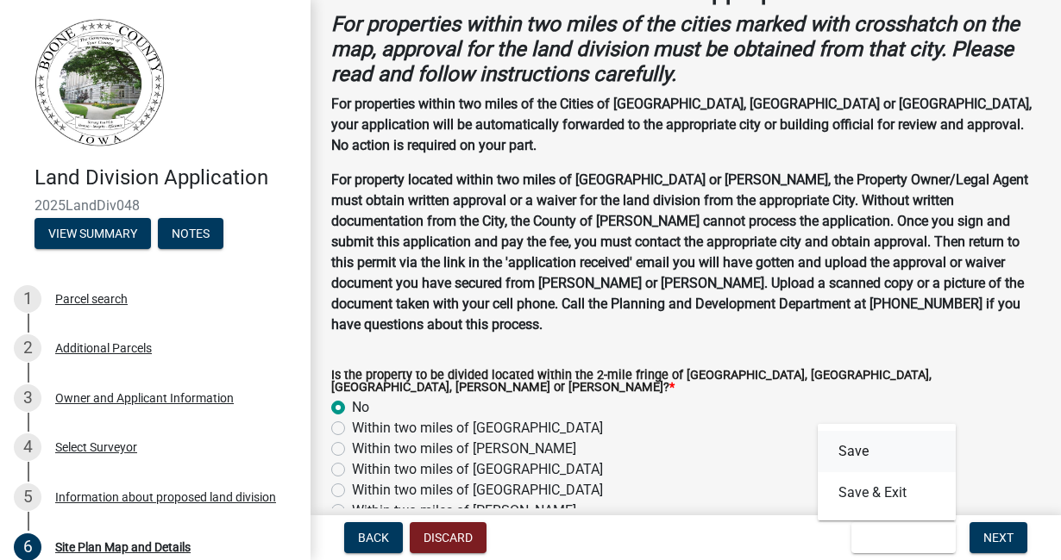
click at [852, 451] on button "Save" at bounding box center [886, 451] width 138 height 41
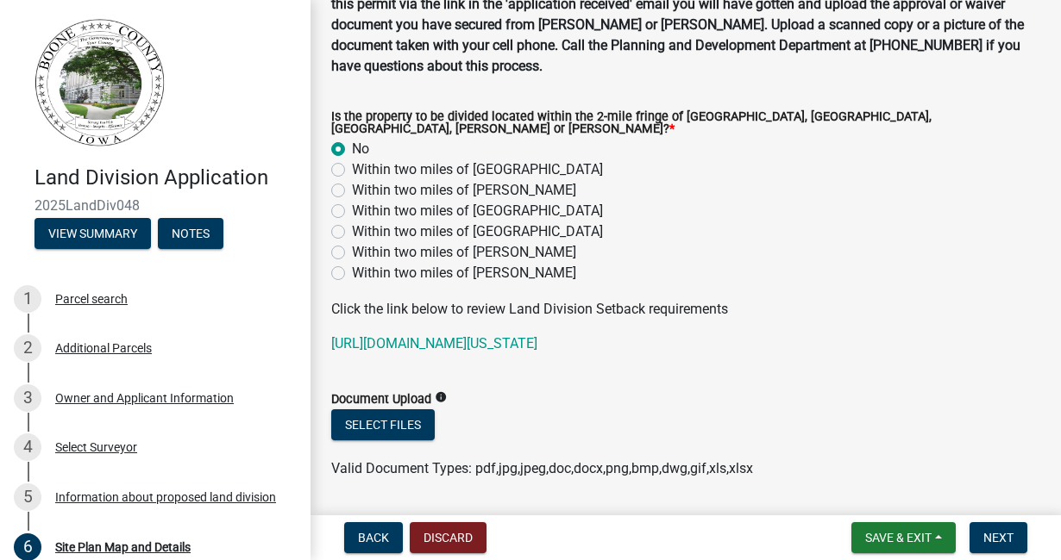
scroll to position [1502, 0]
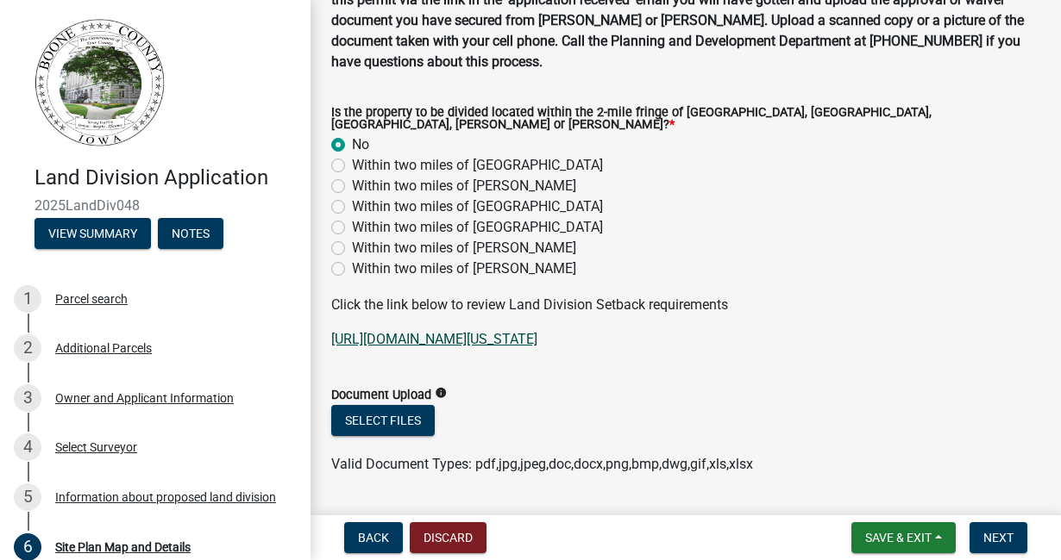
click at [537, 331] on link "https://www.boonecounty.iowa.gov/home/showdocument?id=343" at bounding box center [434, 339] width 206 height 16
click at [996, 537] on span "Next" at bounding box center [998, 538] width 30 height 14
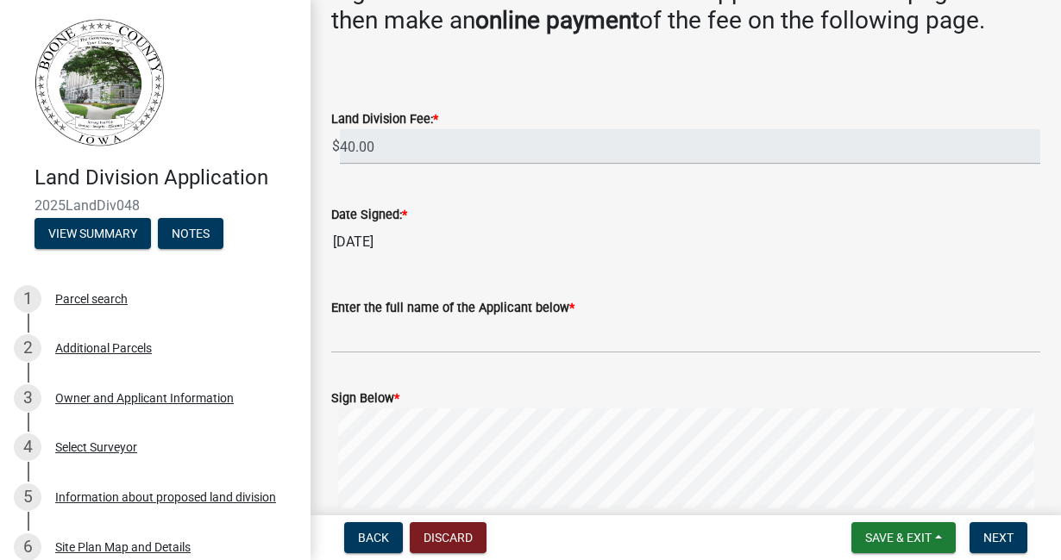
scroll to position [135, 0]
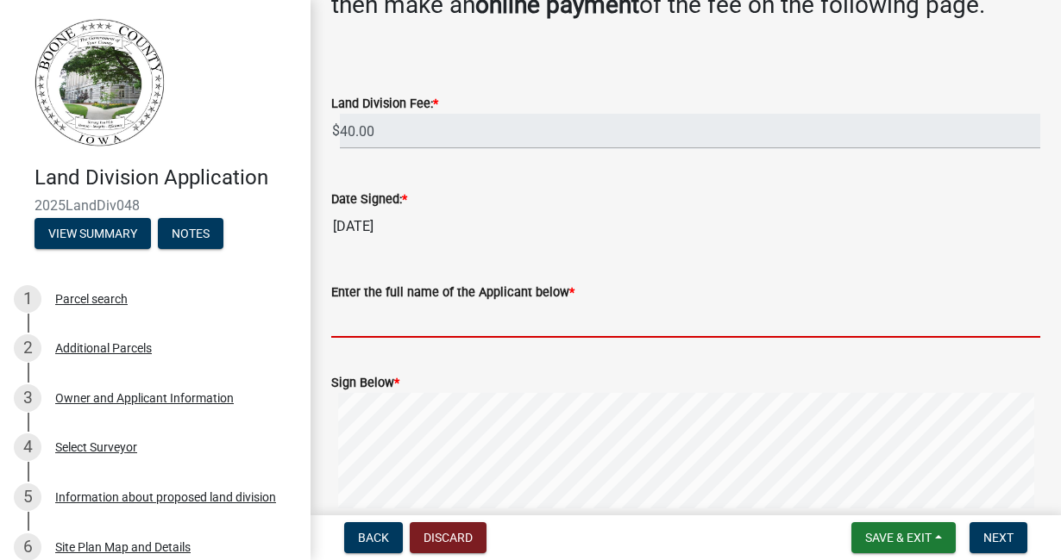
click at [352, 318] on input "Enter the full name of the Applicant below *" at bounding box center [685, 320] width 709 height 35
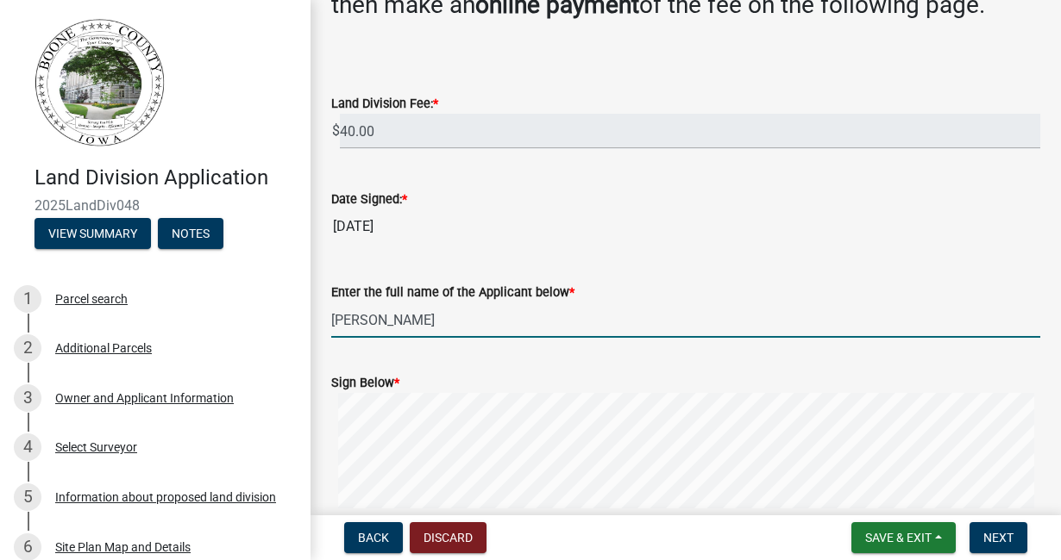
click at [625, 386] on form "Sign Below * Clear" at bounding box center [685, 454] width 709 height 204
type input "Christine Whitley"
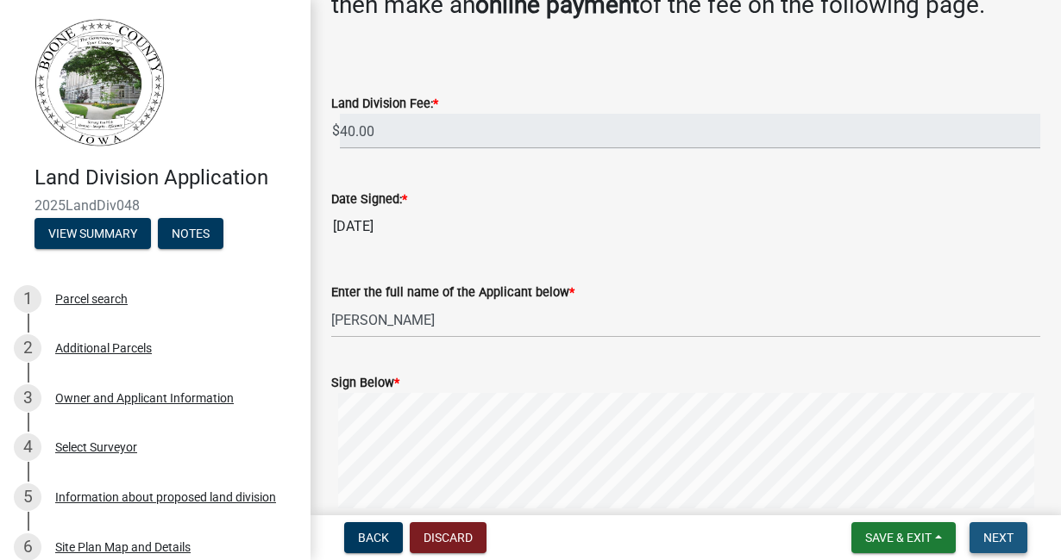
click at [1001, 538] on span "Next" at bounding box center [998, 538] width 30 height 14
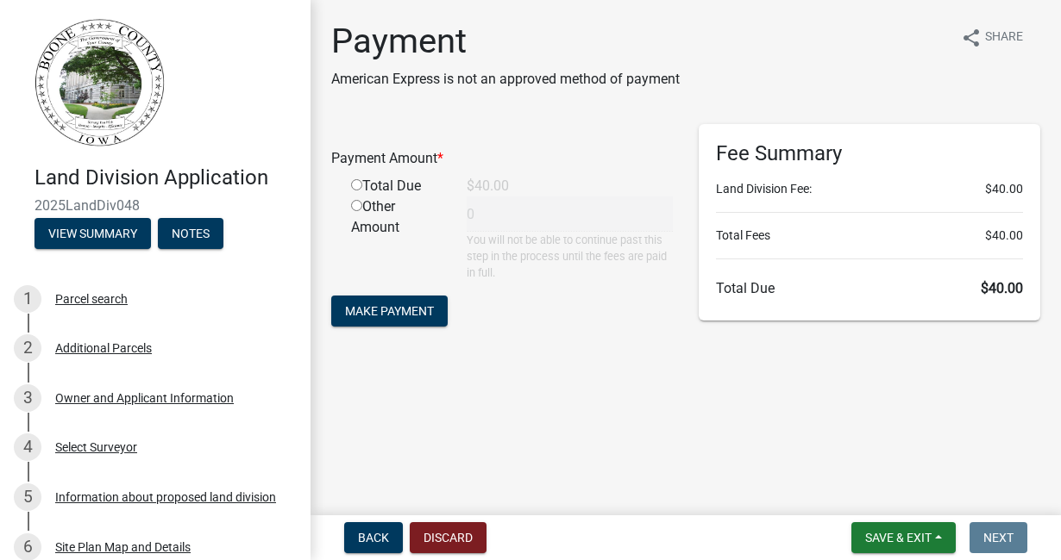
click at [354, 186] on input "radio" at bounding box center [356, 184] width 11 height 11
radio input "true"
type input "40"
click at [416, 308] on span "Make Payment" at bounding box center [389, 311] width 89 height 14
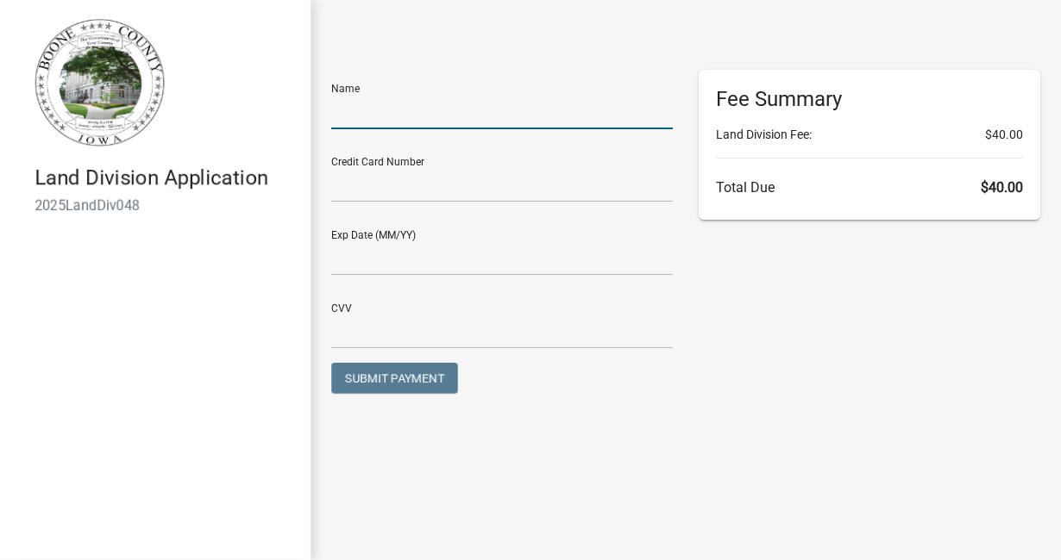
click at [352, 122] on input "text" at bounding box center [501, 111] width 341 height 35
type input "Christine Whitley"
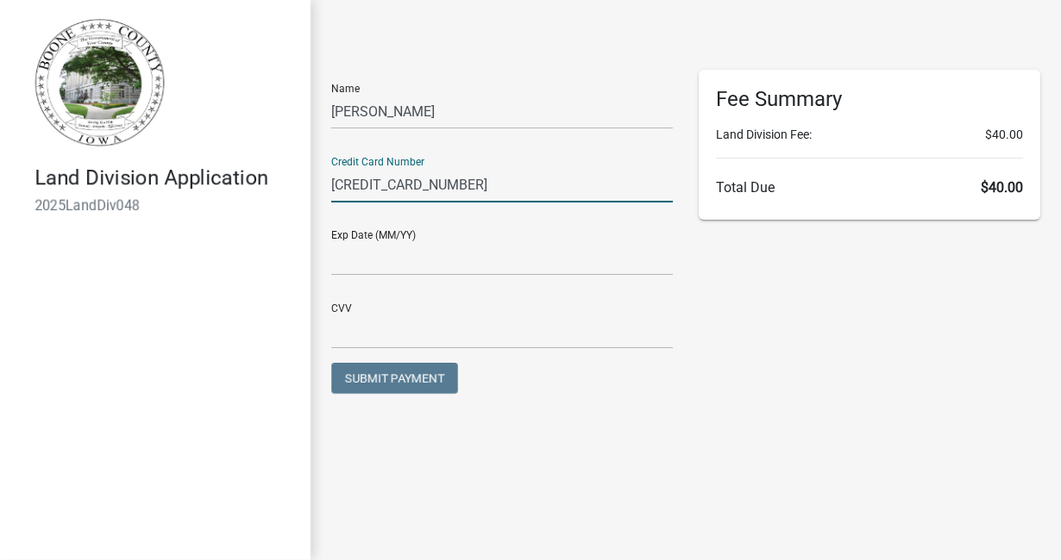
type input "4264525709980683"
click at [371, 256] on input "text" at bounding box center [501, 258] width 341 height 35
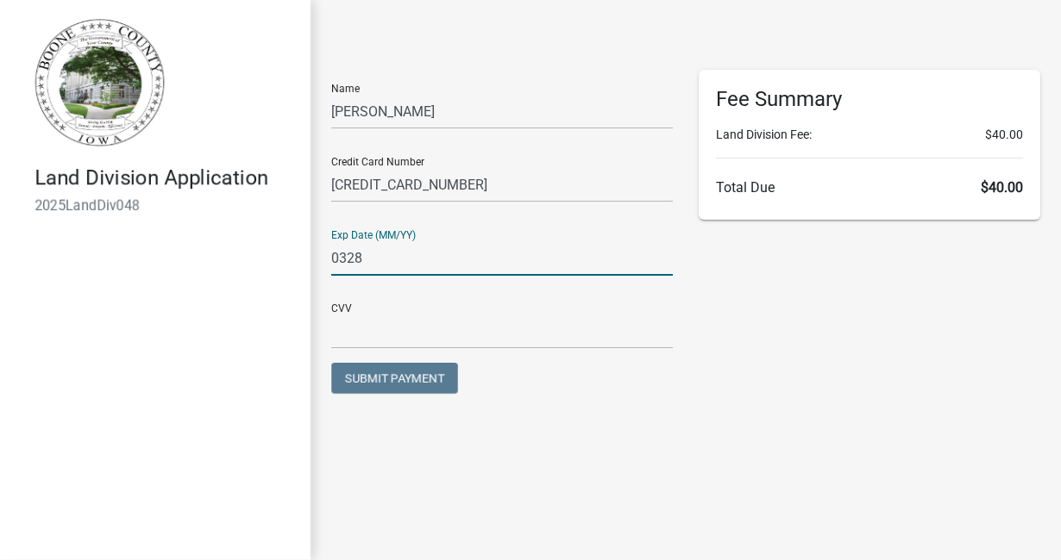
click at [347, 260] on input "0328" at bounding box center [501, 258] width 341 height 35
type input "03/28"
click at [341, 329] on input "text" at bounding box center [501, 331] width 341 height 35
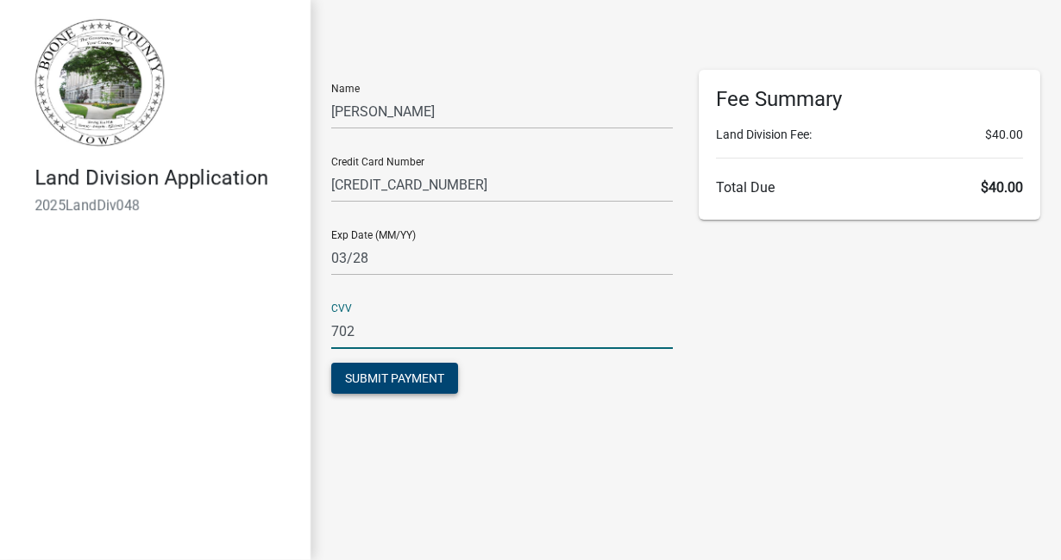
type input "702"
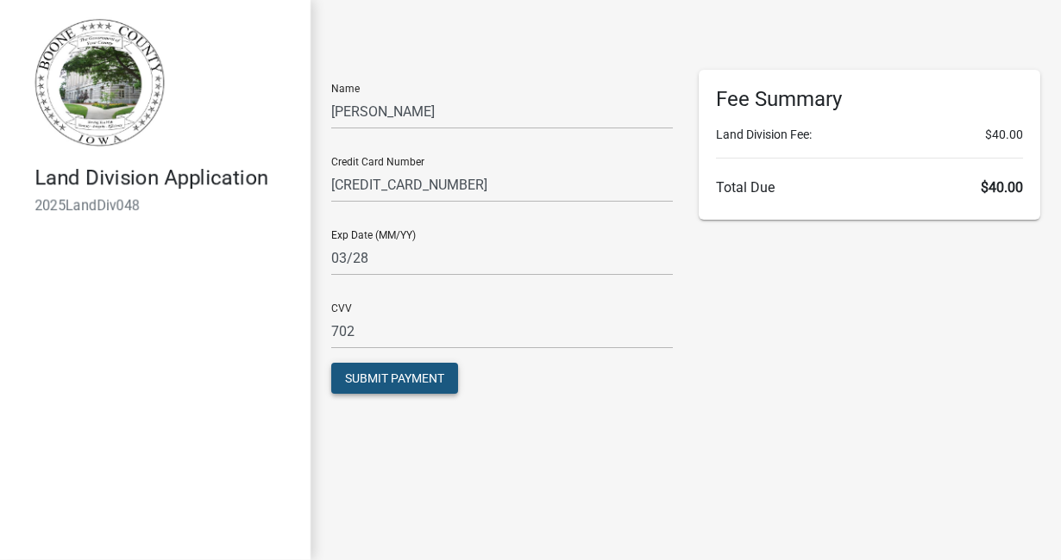
click at [373, 380] on span "Submit Payment" at bounding box center [394, 379] width 99 height 14
